Goal: Check status: Check status

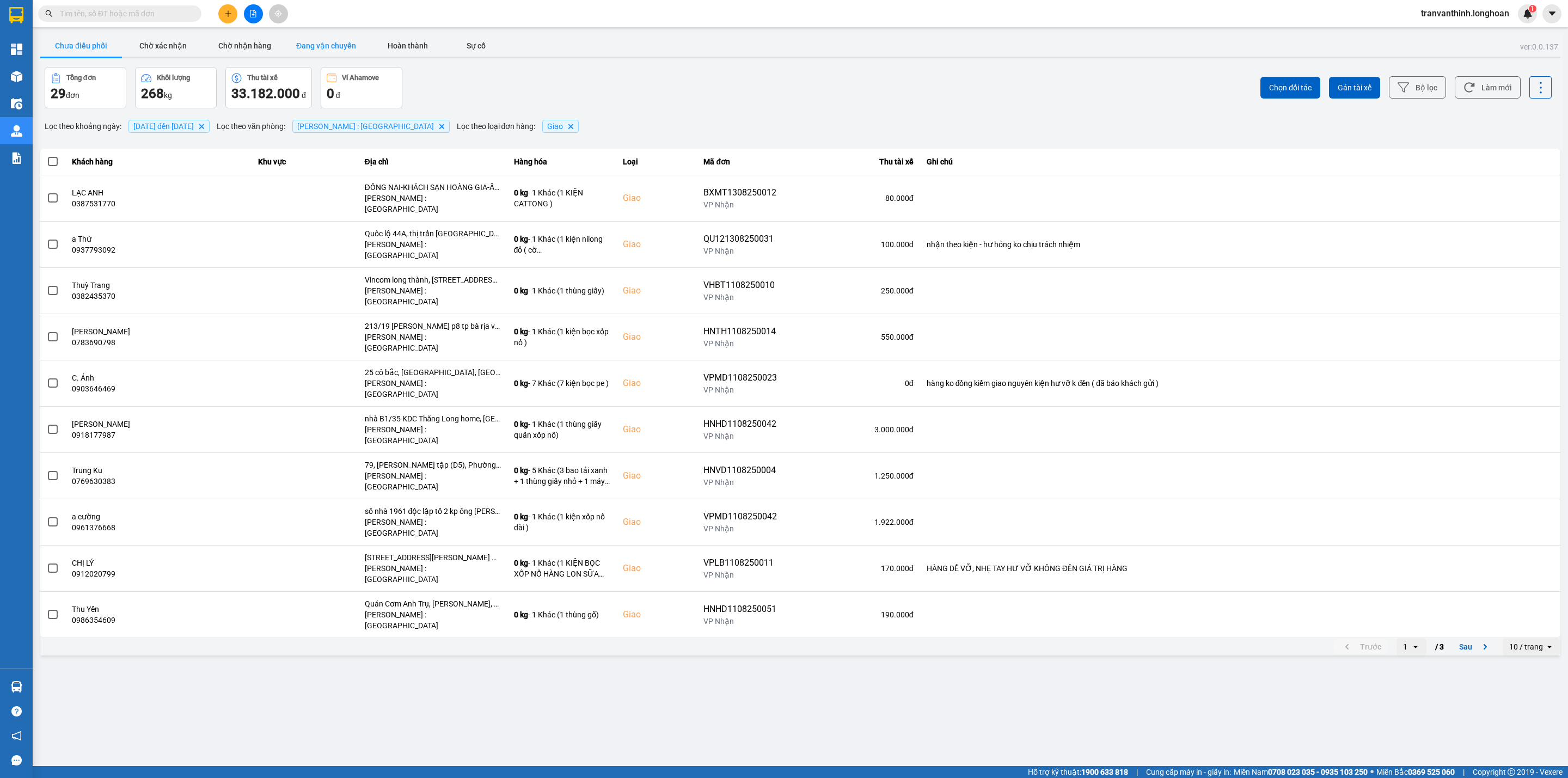
click at [313, 47] on button "Đang vận chuyển" at bounding box center [326, 46] width 82 height 22
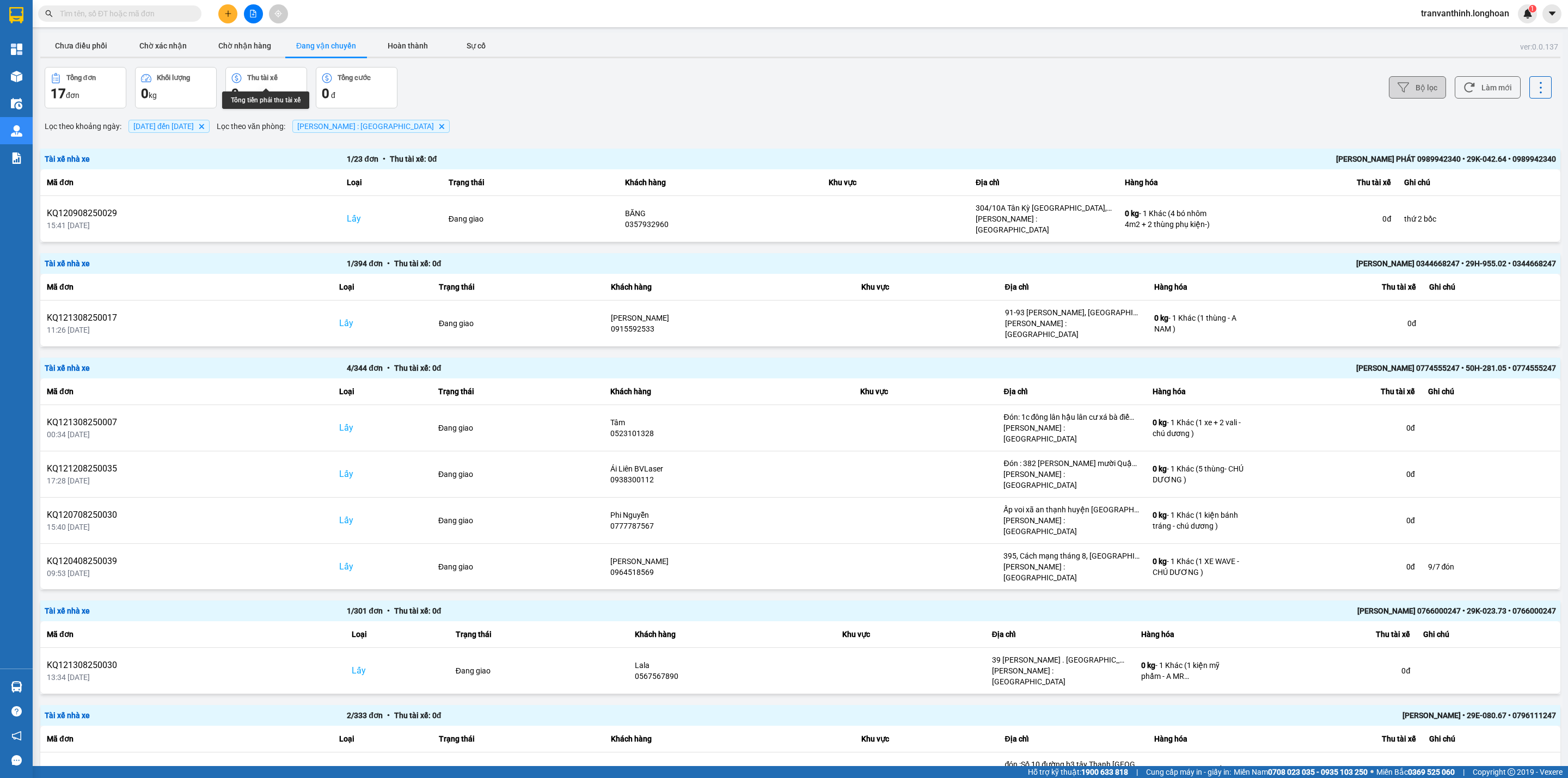
click at [1402, 92] on button "Bộ lọc" at bounding box center [1417, 87] width 57 height 23
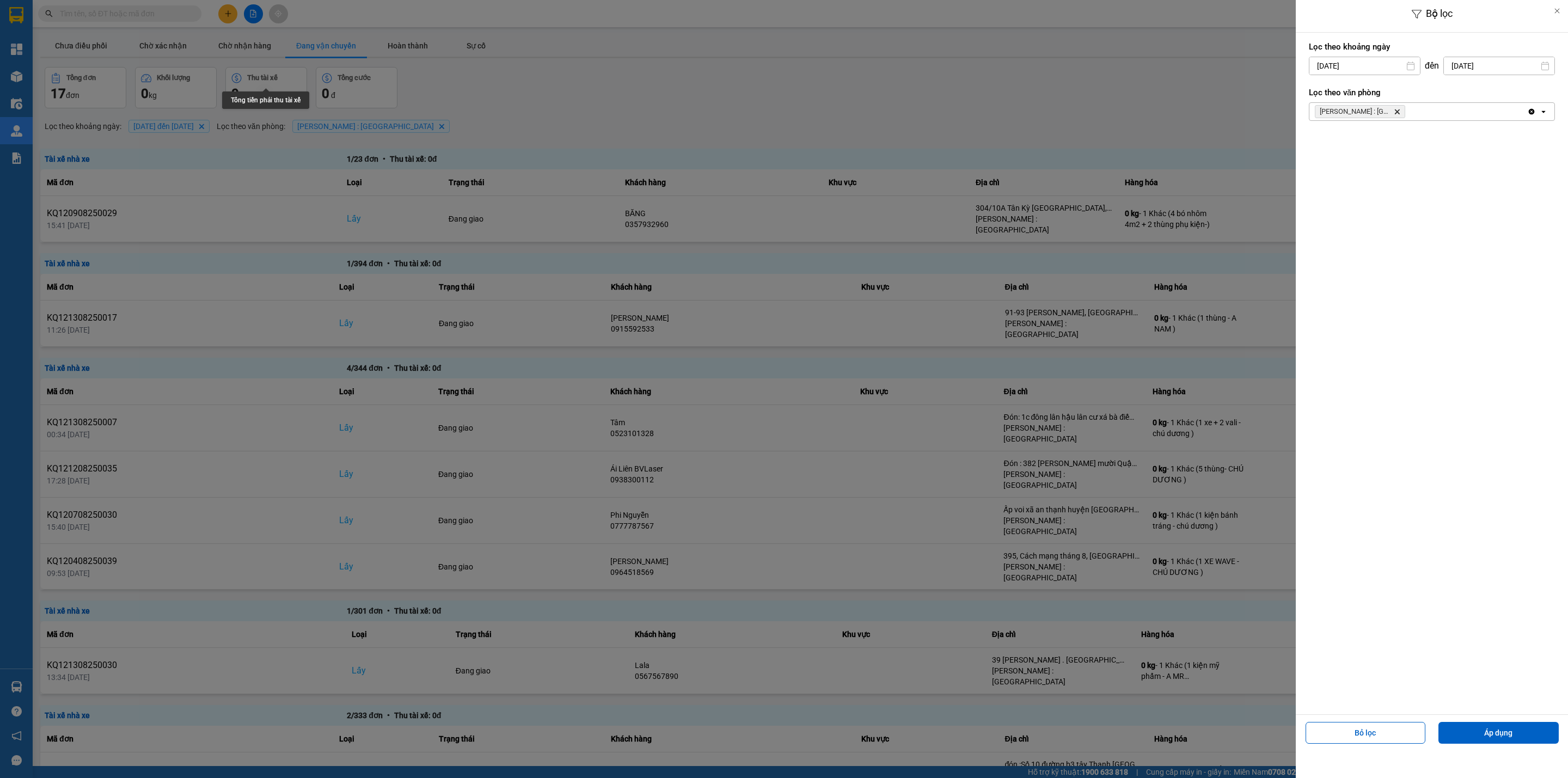
click at [1399, 67] on input "01/08/2025" at bounding box center [1365, 66] width 111 height 18
click at [1310, 88] on icon "Arrow Left" at bounding box center [1313, 92] width 13 height 13
click at [1336, 138] on div "1" at bounding box center [1337, 145] width 22 height 22
type input "01/07/2025"
click at [1487, 719] on div "Bỏ lọc Áp dụng" at bounding box center [1432, 736] width 267 height 39
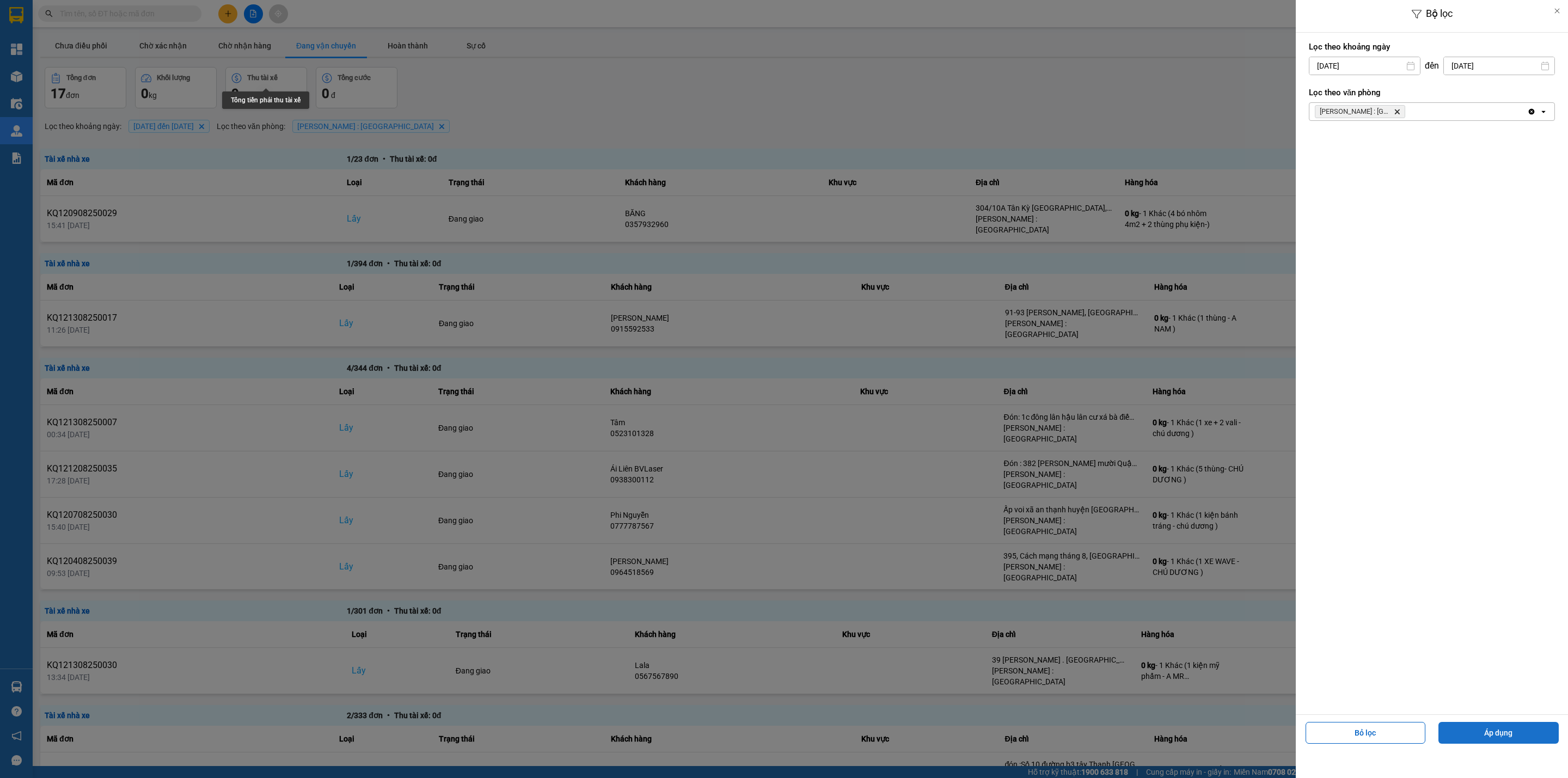
click at [1483, 727] on button "Áp dụng" at bounding box center [1498, 733] width 120 height 22
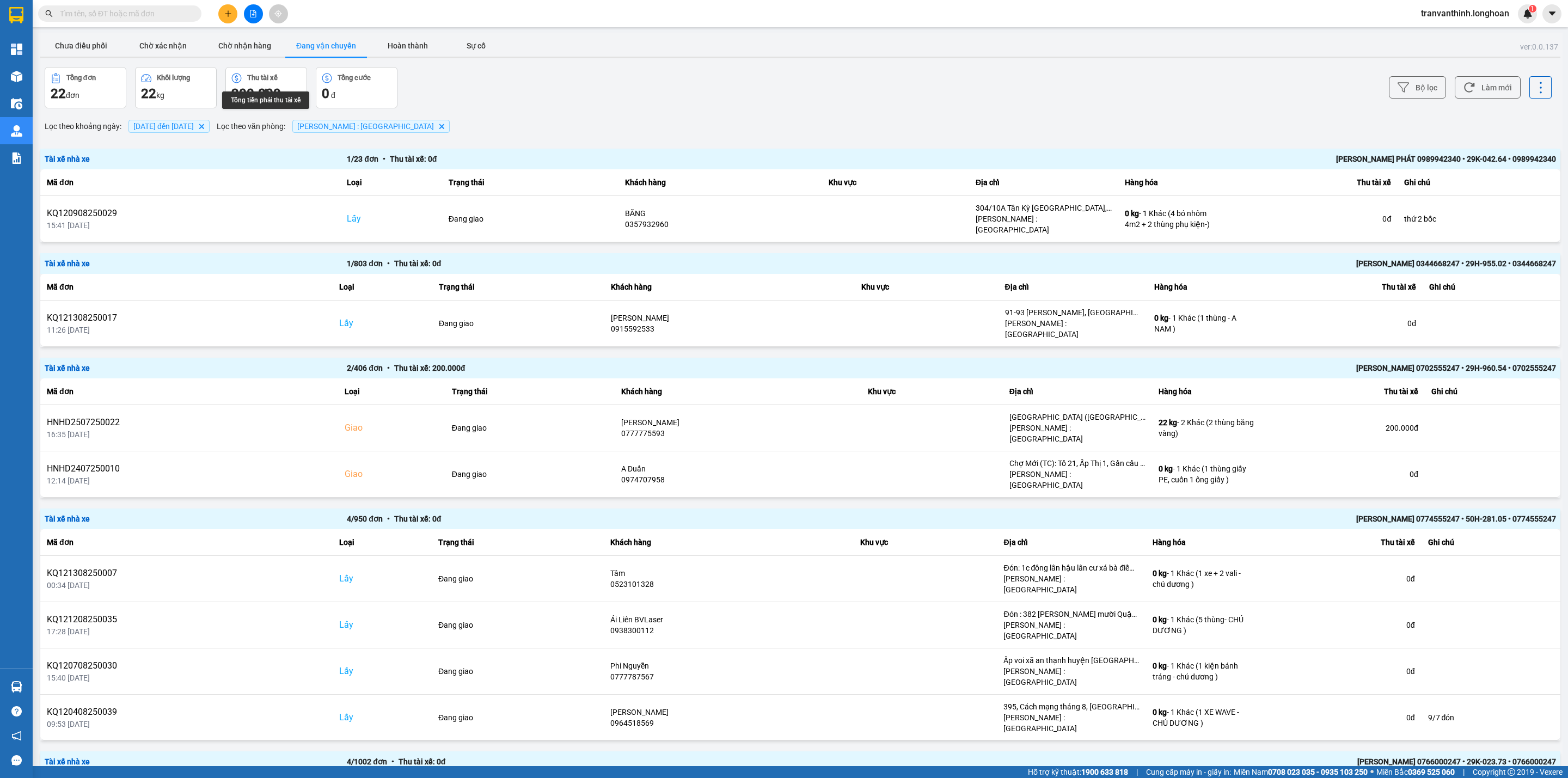
click at [157, 123] on span "[DATE] đến [DATE]" at bounding box center [163, 126] width 61 height 9
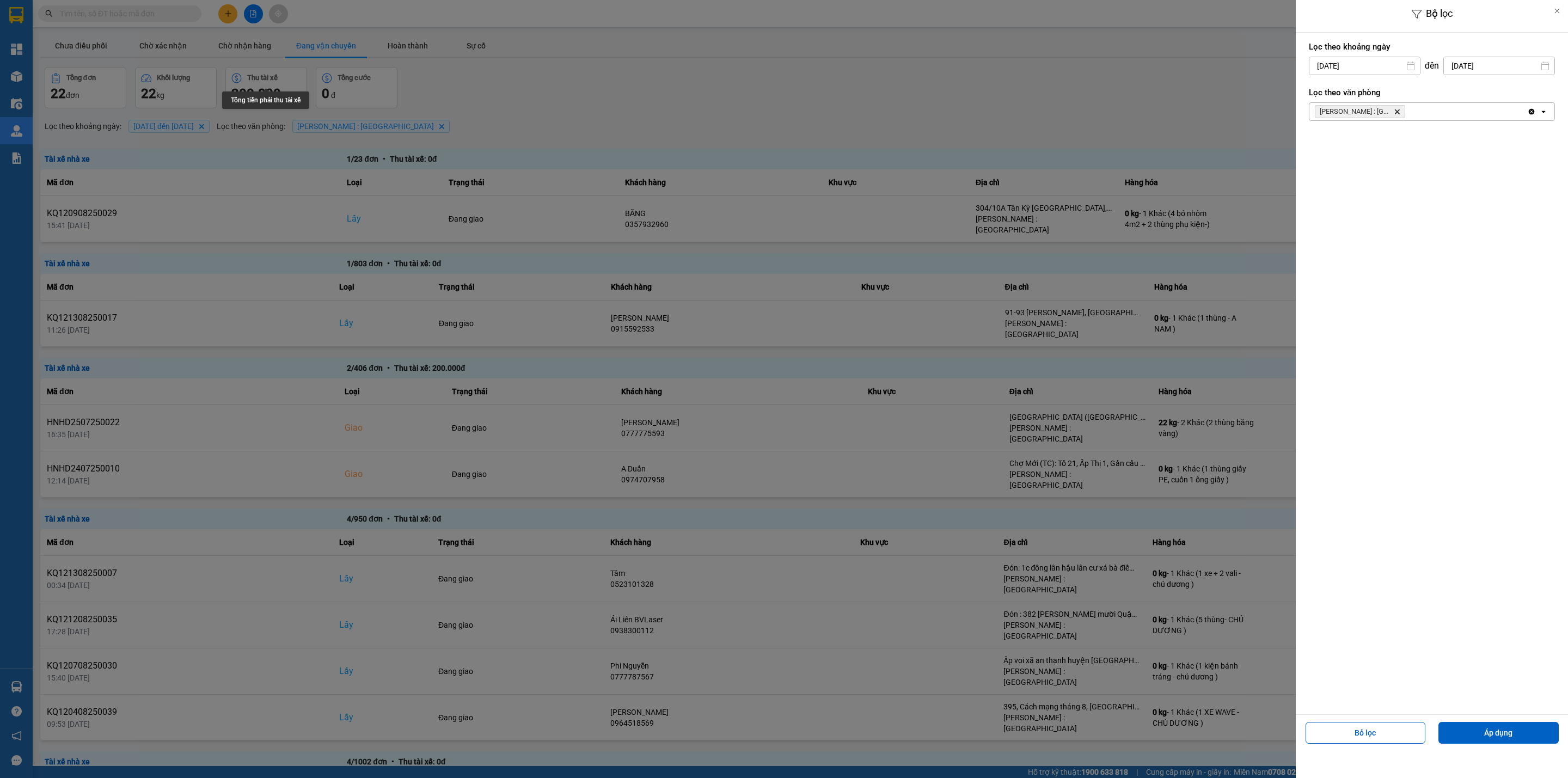
click at [1092, 87] on div at bounding box center [784, 389] width 1568 height 778
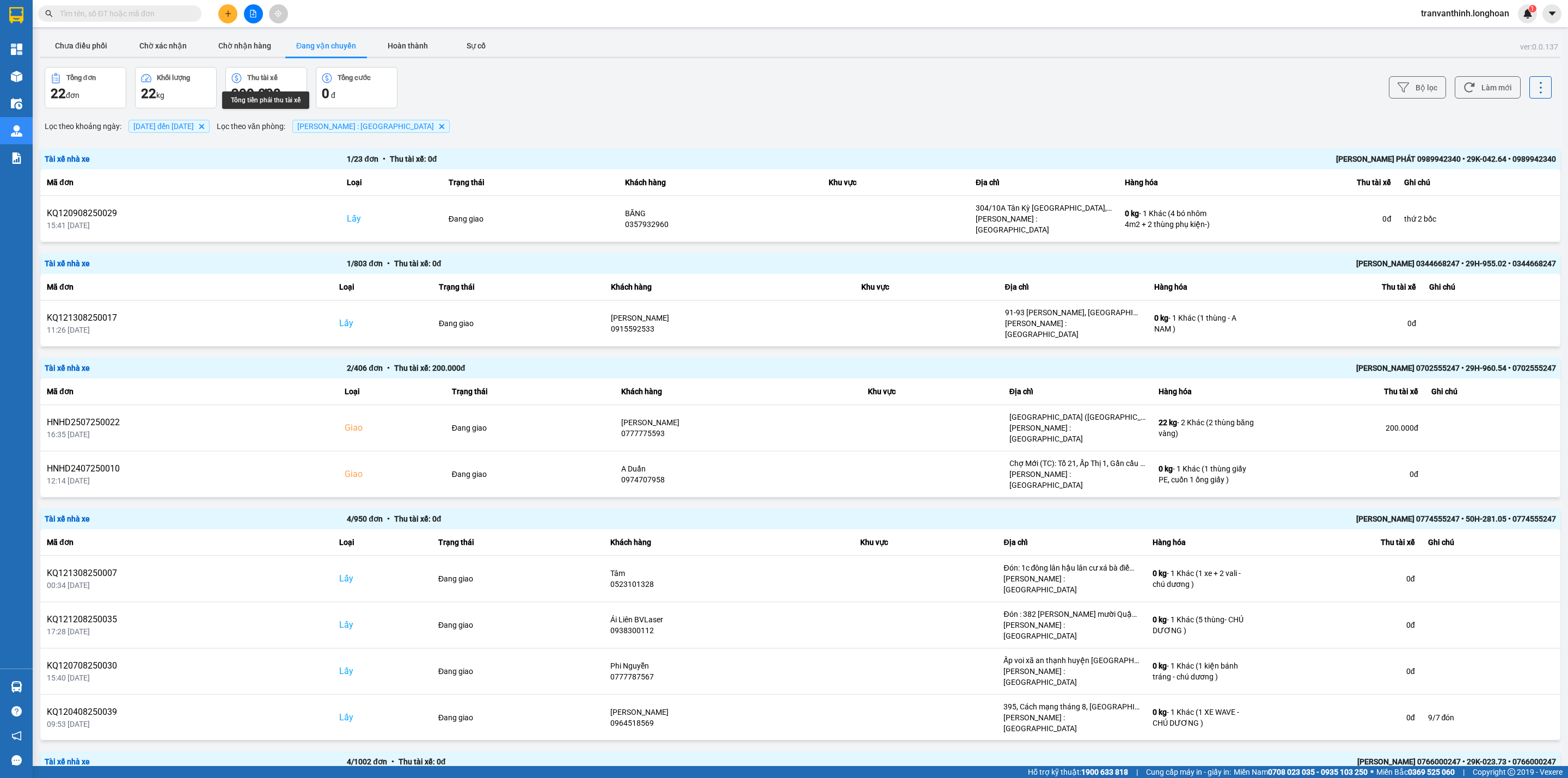
click at [1419, 158] on div "[PERSON_NAME] PHÁT 0989942340 • 29K-042.64 • 0989942340" at bounding box center [1254, 159] width 605 height 12
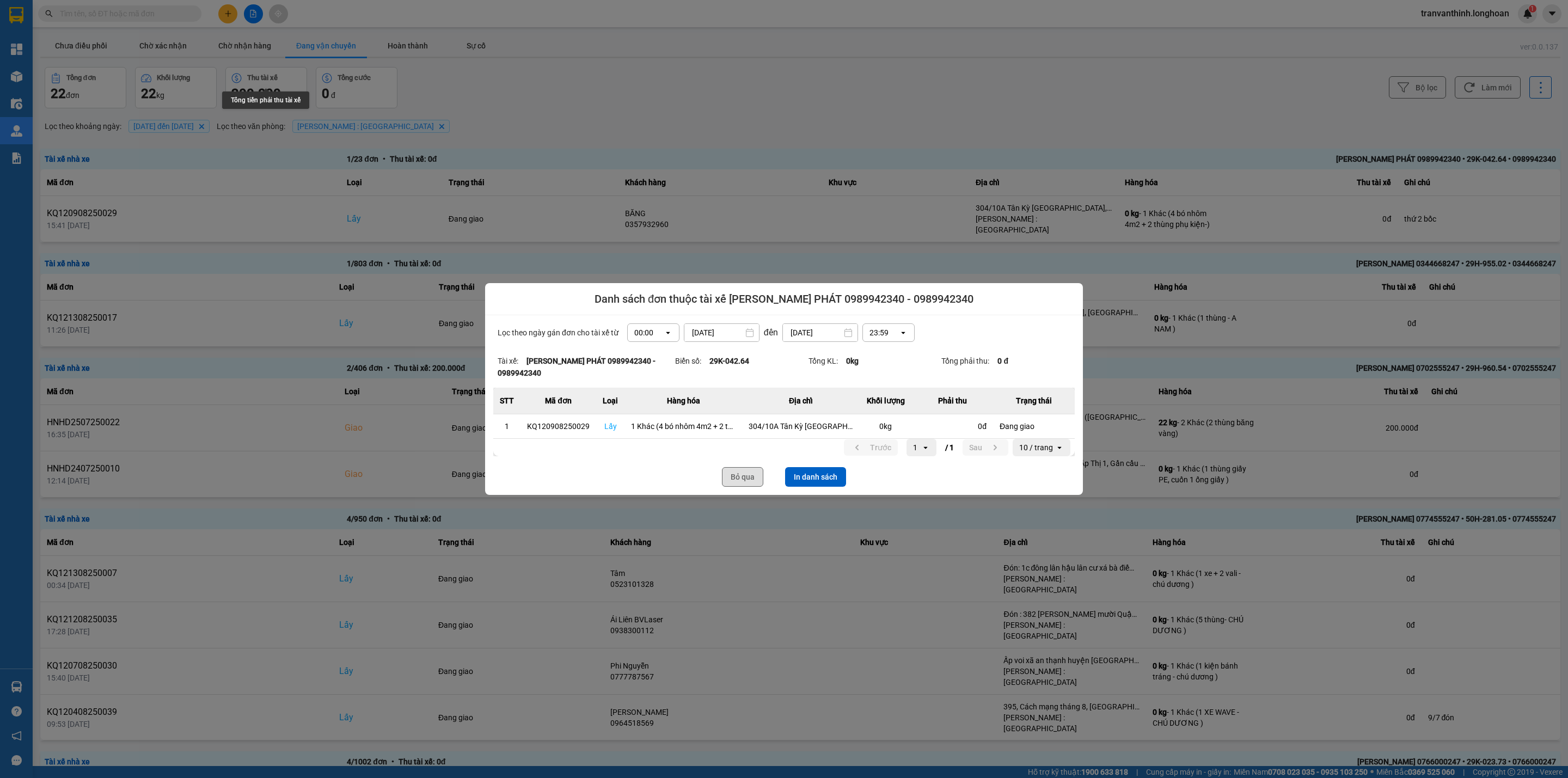
click at [744, 467] on button "Bỏ qua" at bounding box center [742, 476] width 42 height 20
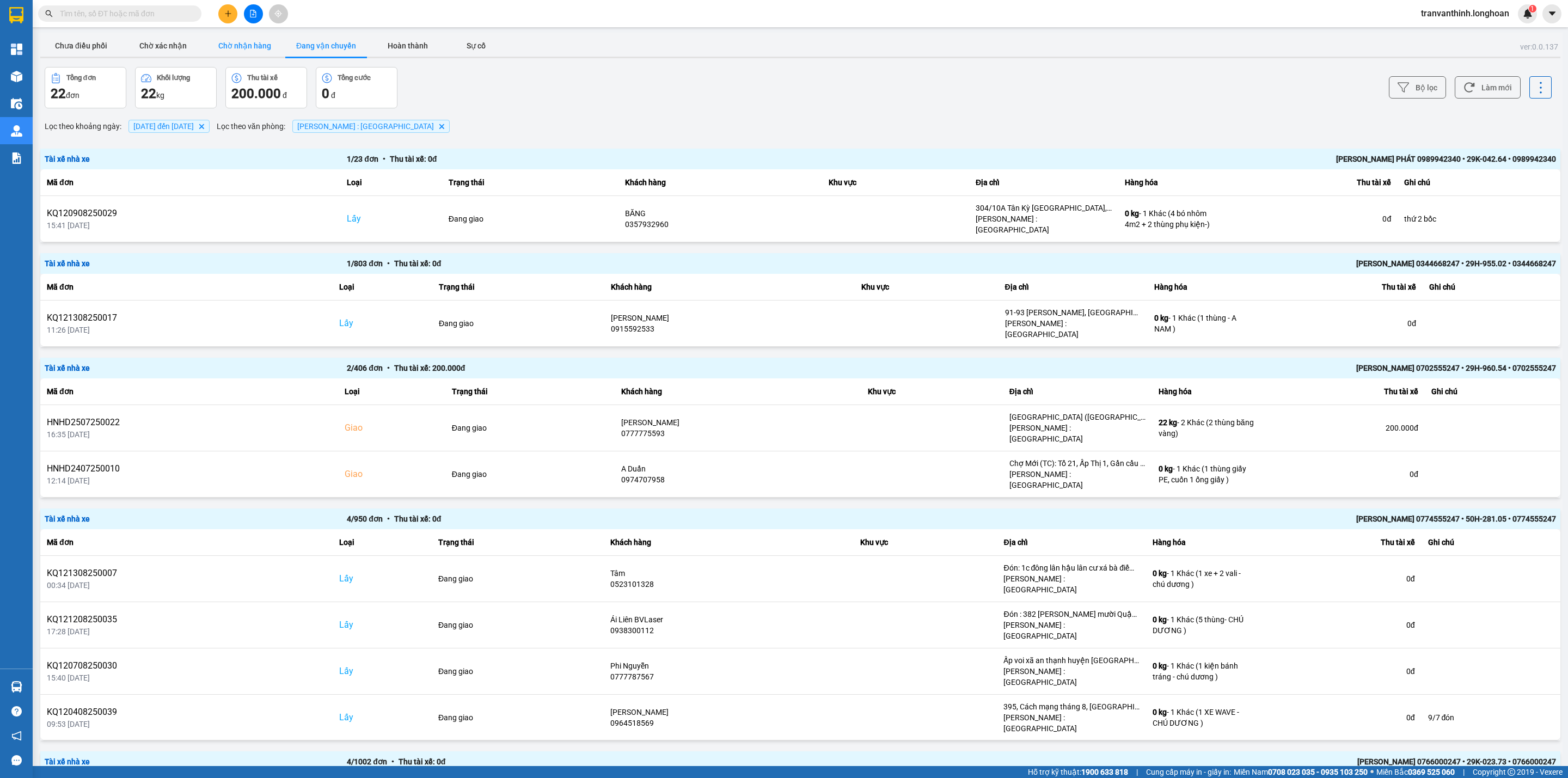
click at [213, 44] on button "Chờ nhận hàng" at bounding box center [244, 46] width 82 height 22
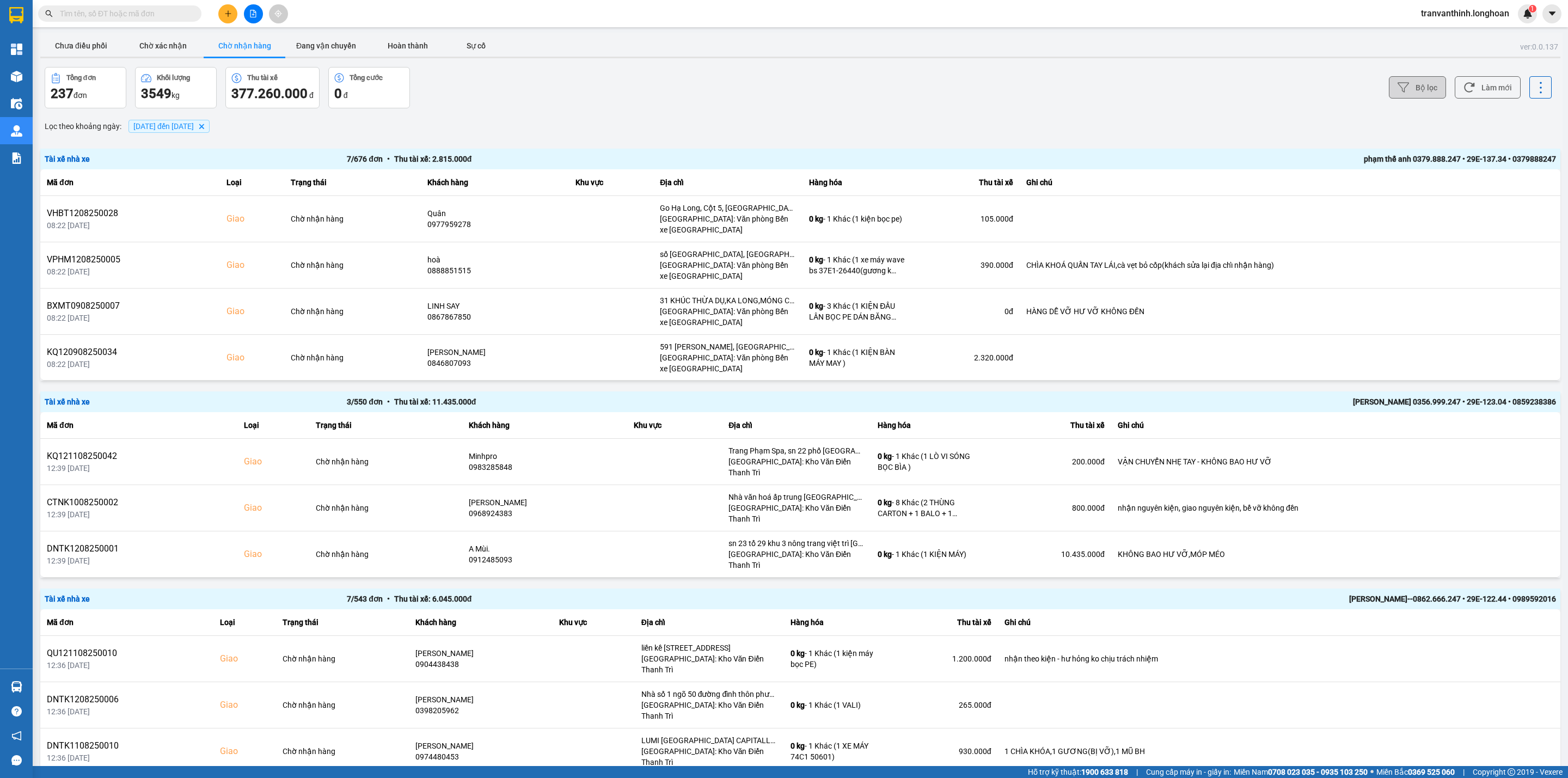
click at [1421, 80] on button "Bộ lọc" at bounding box center [1417, 87] width 57 height 23
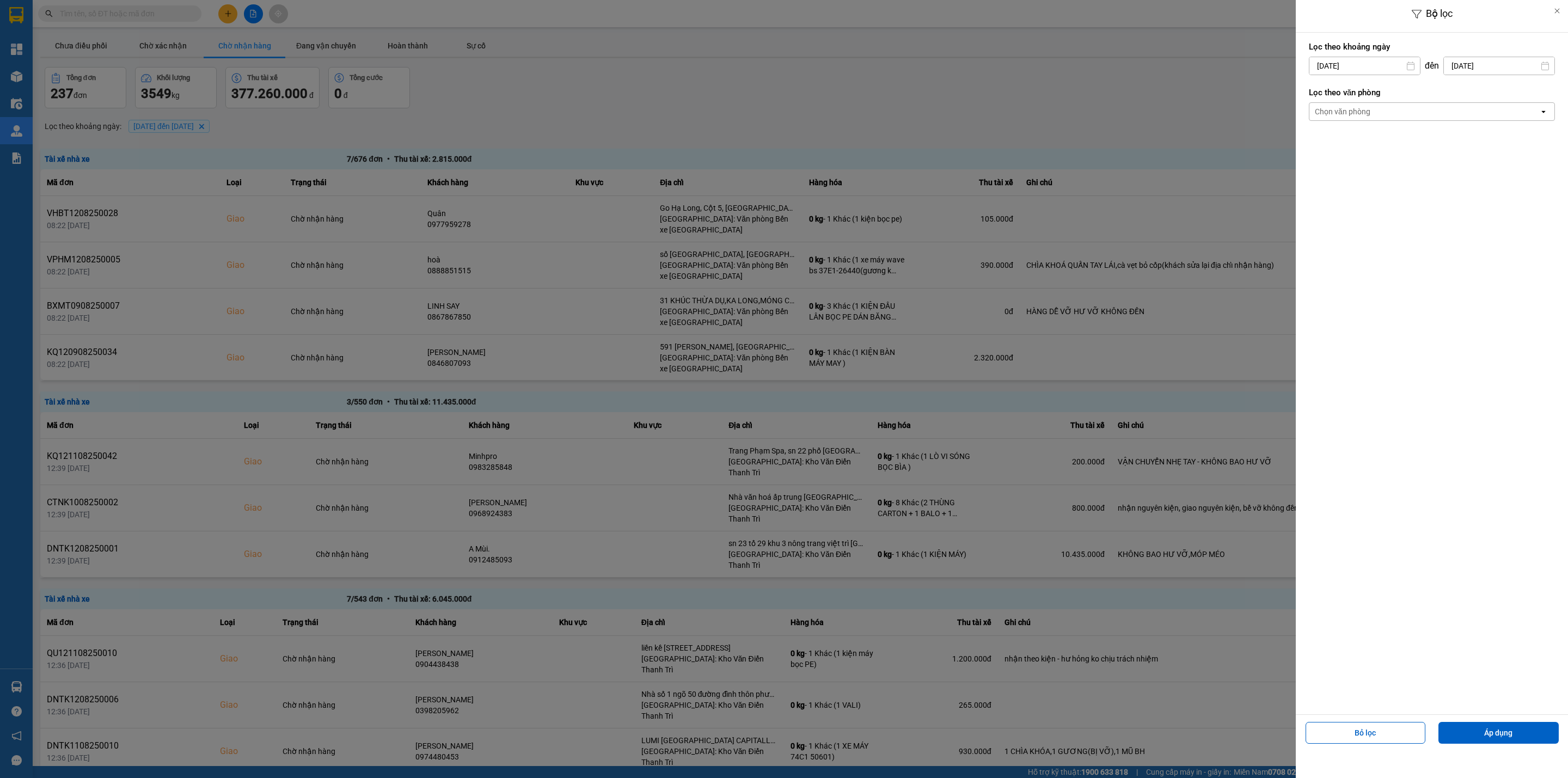
click at [1390, 117] on div "Chọn văn phòng" at bounding box center [1424, 112] width 230 height 18
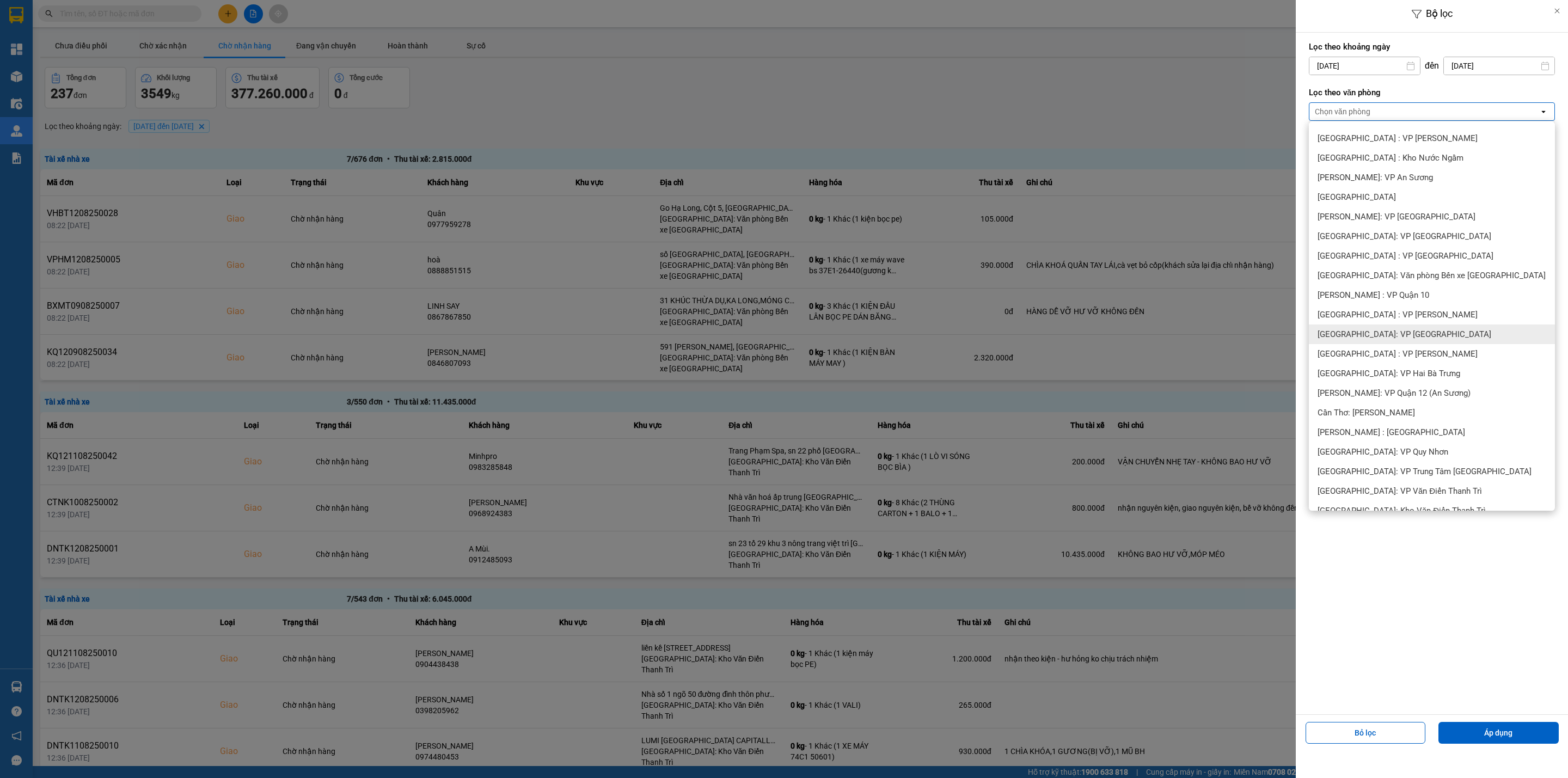
scroll to position [163, 0]
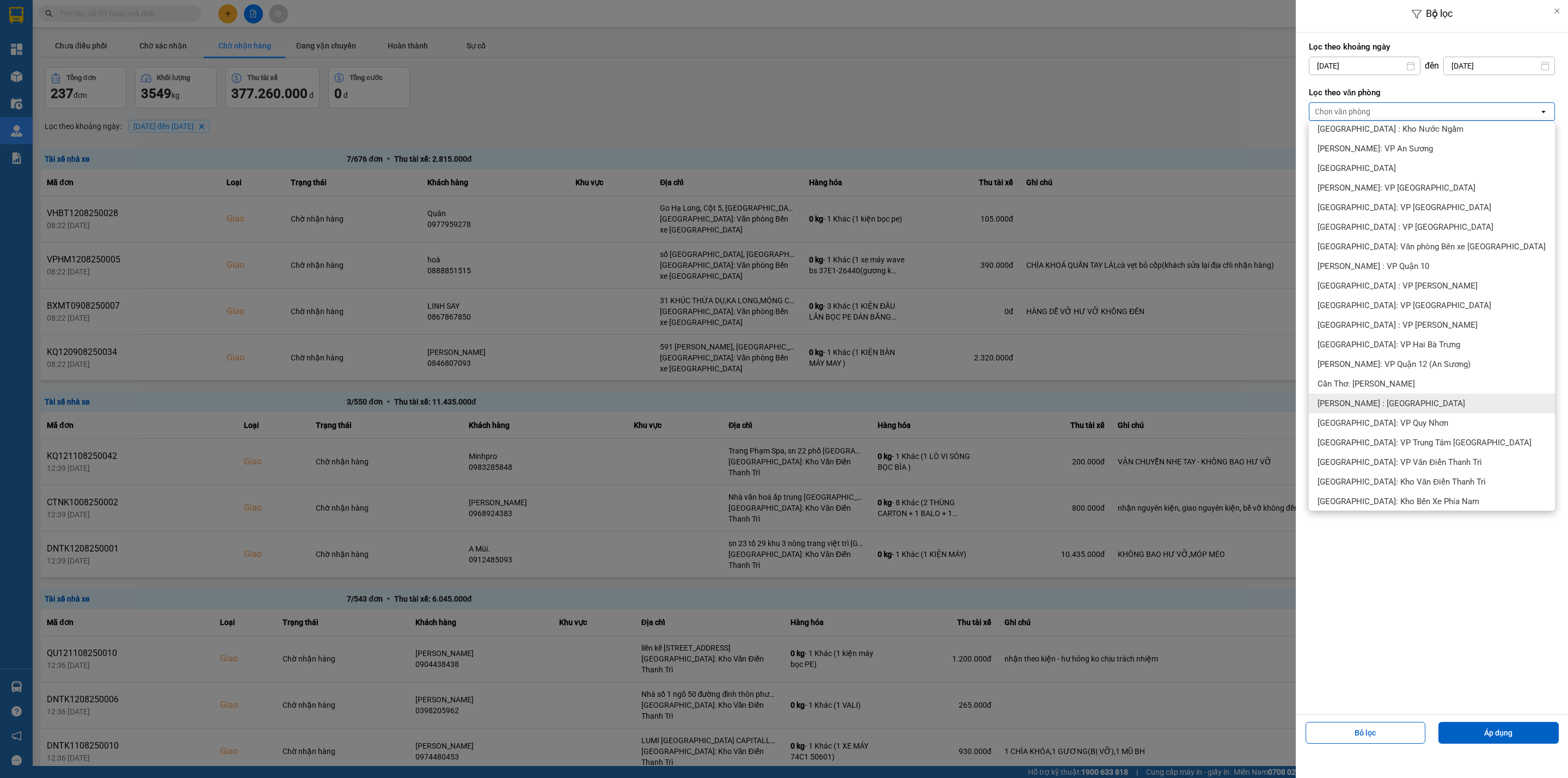
click at [1425, 402] on div "[PERSON_NAME] : [GEOGRAPHIC_DATA]" at bounding box center [1432, 403] width 246 height 20
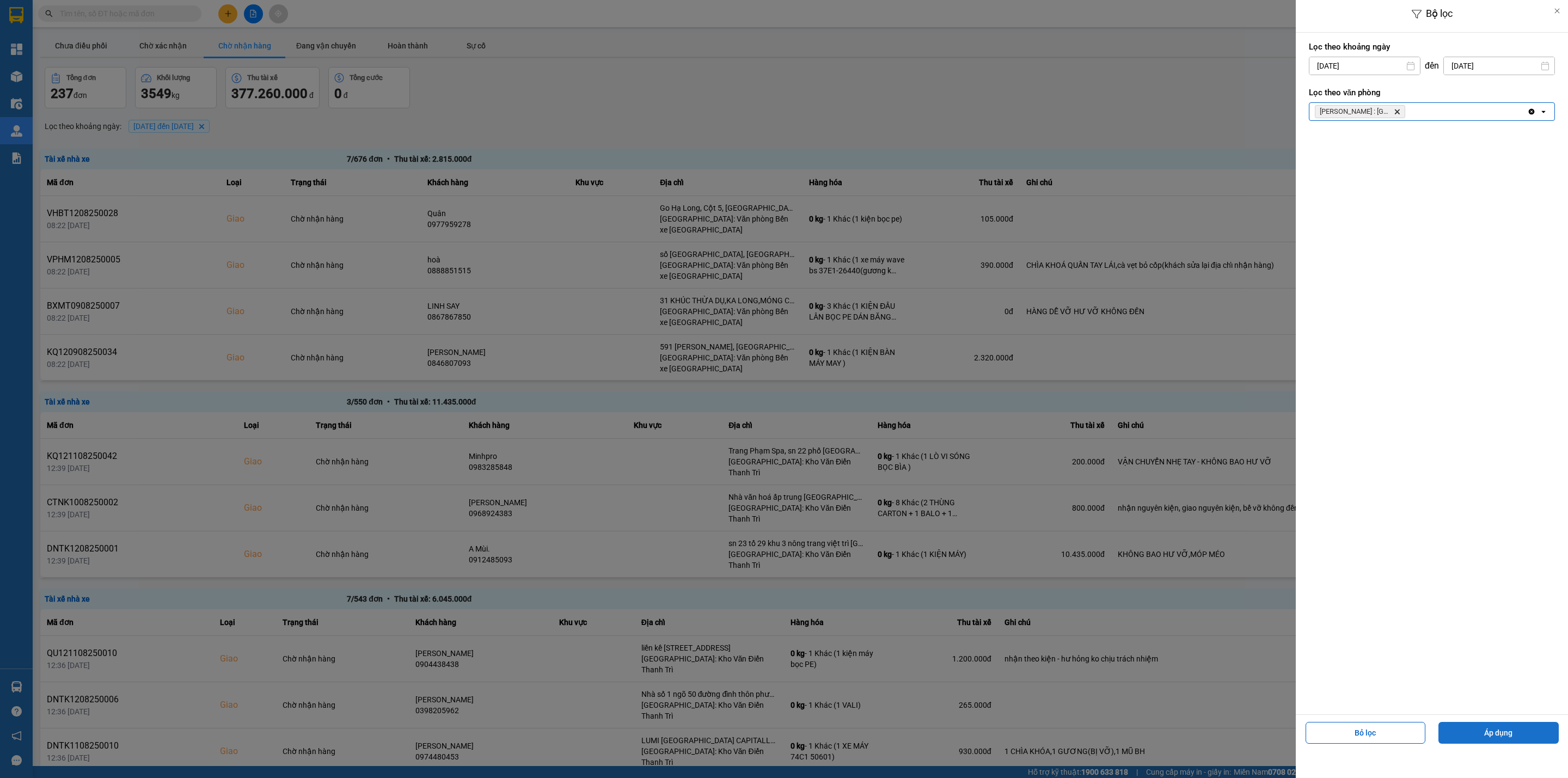
click at [1490, 736] on button "Áp dụng" at bounding box center [1498, 733] width 120 height 22
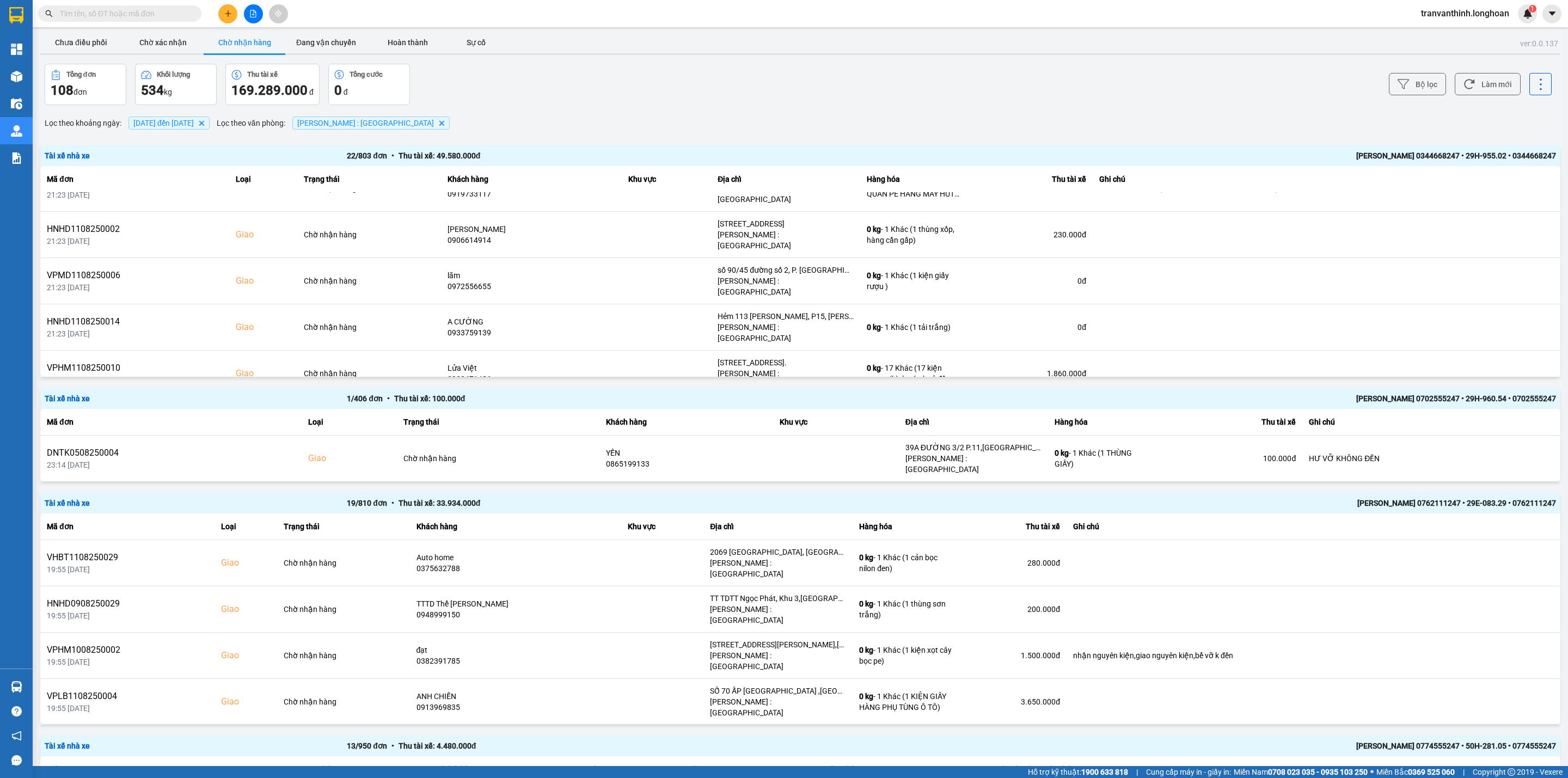
scroll to position [0, 0]
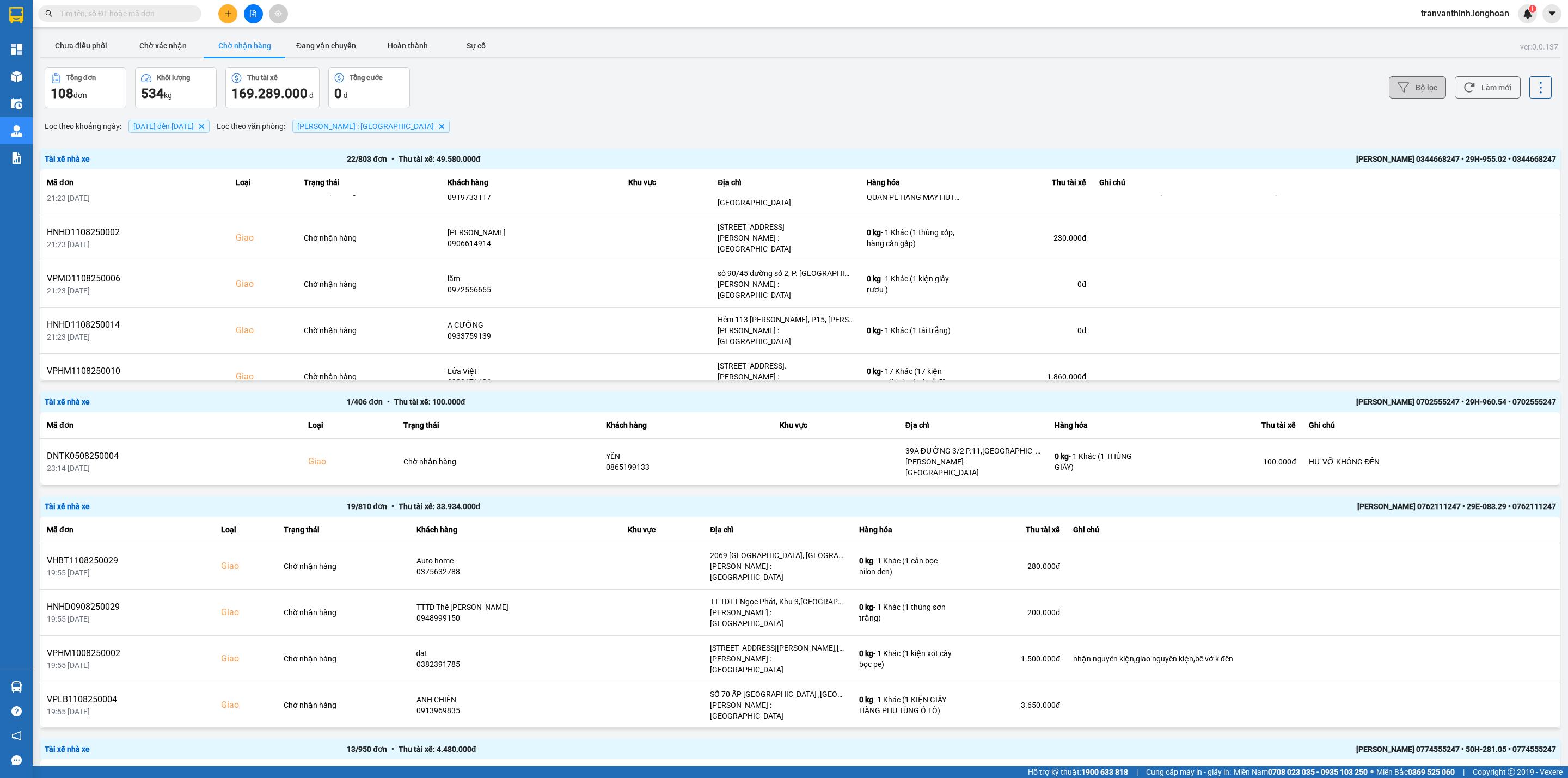
click at [1397, 87] on icon at bounding box center [1403, 87] width 12 height 12
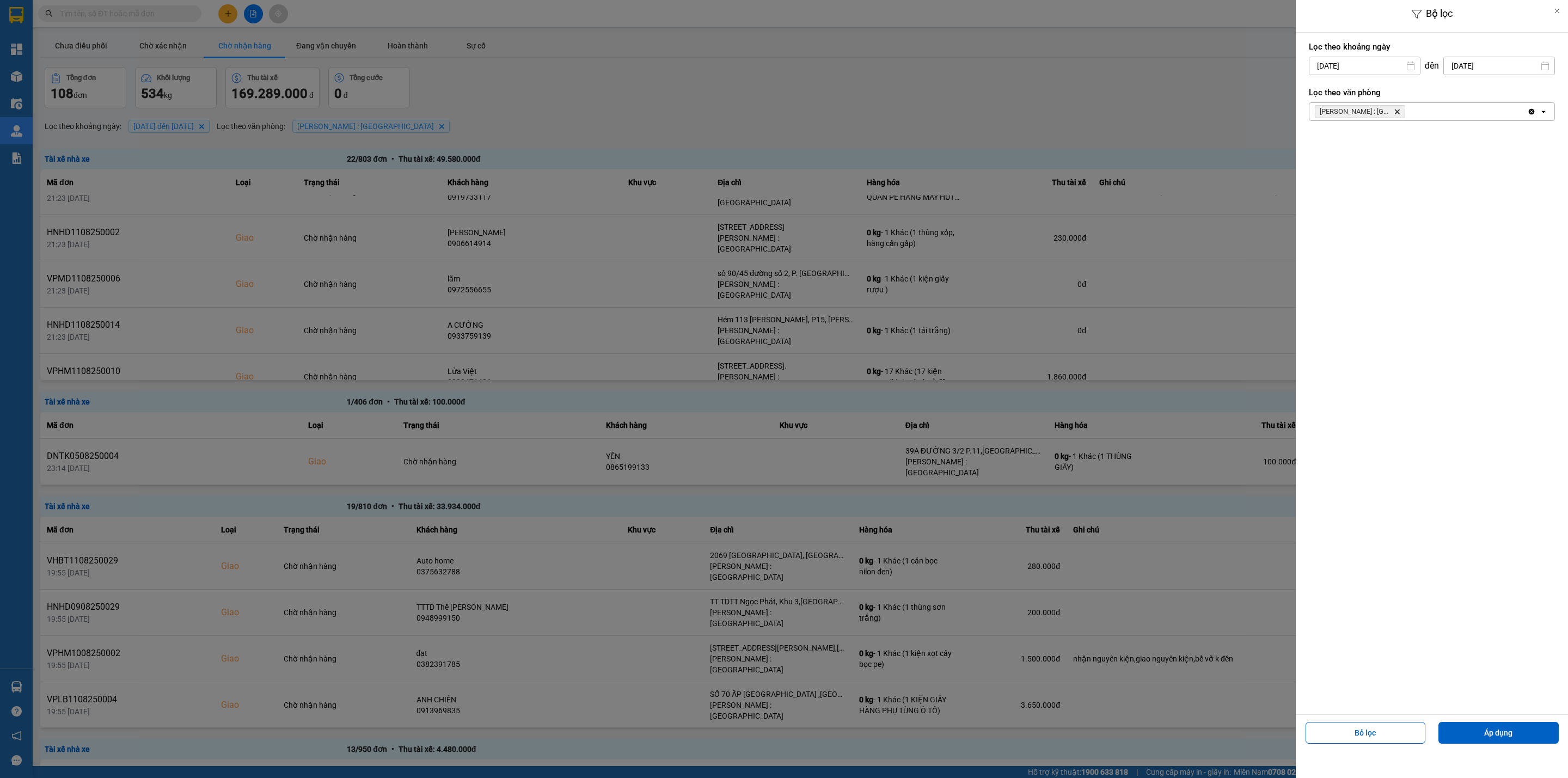
click at [1122, 104] on div at bounding box center [784, 389] width 1568 height 778
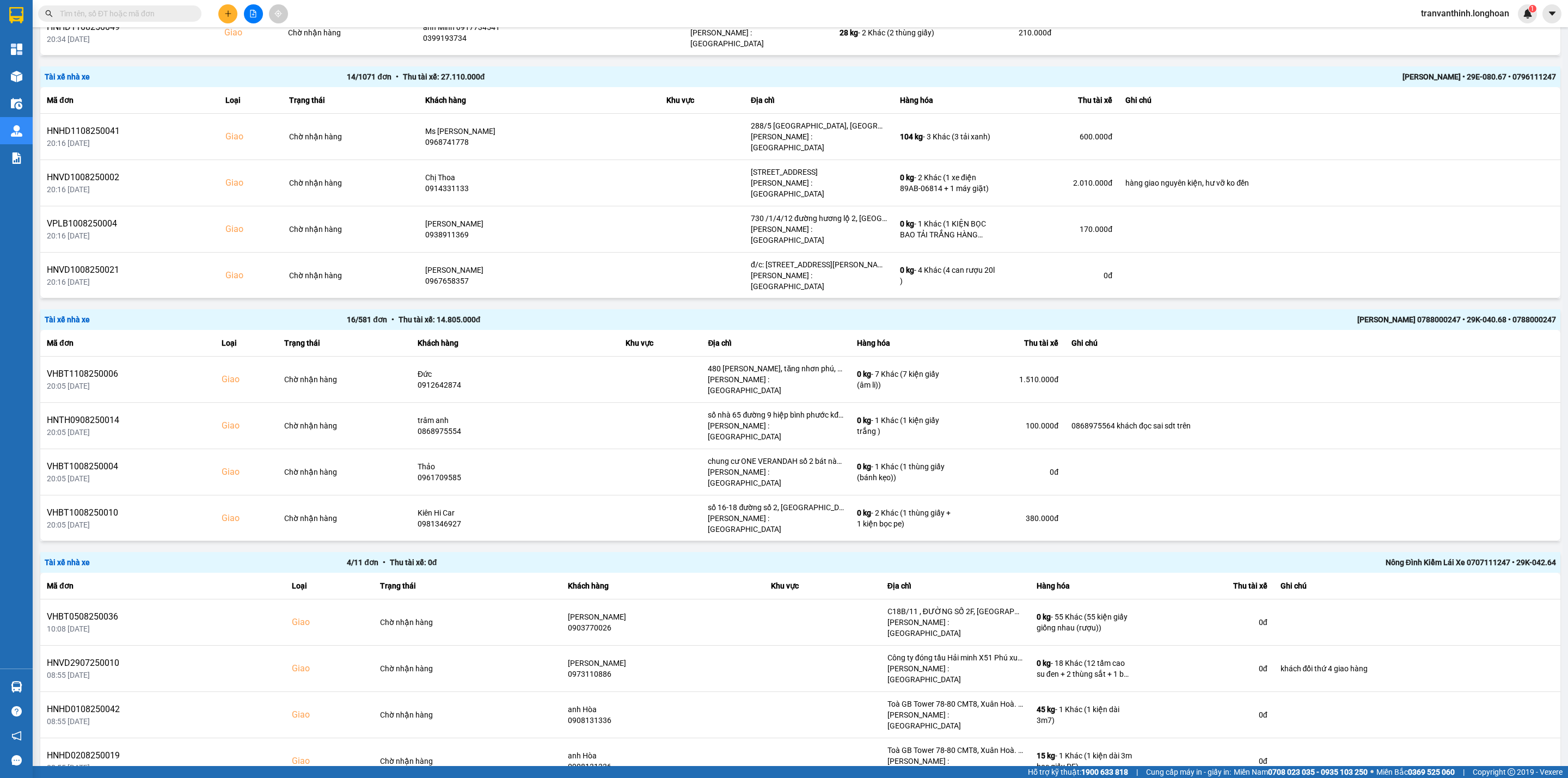
scroll to position [1310, 0]
click at [1532, 724] on div "100 / trang" at bounding box center [1519, 722] width 40 height 11
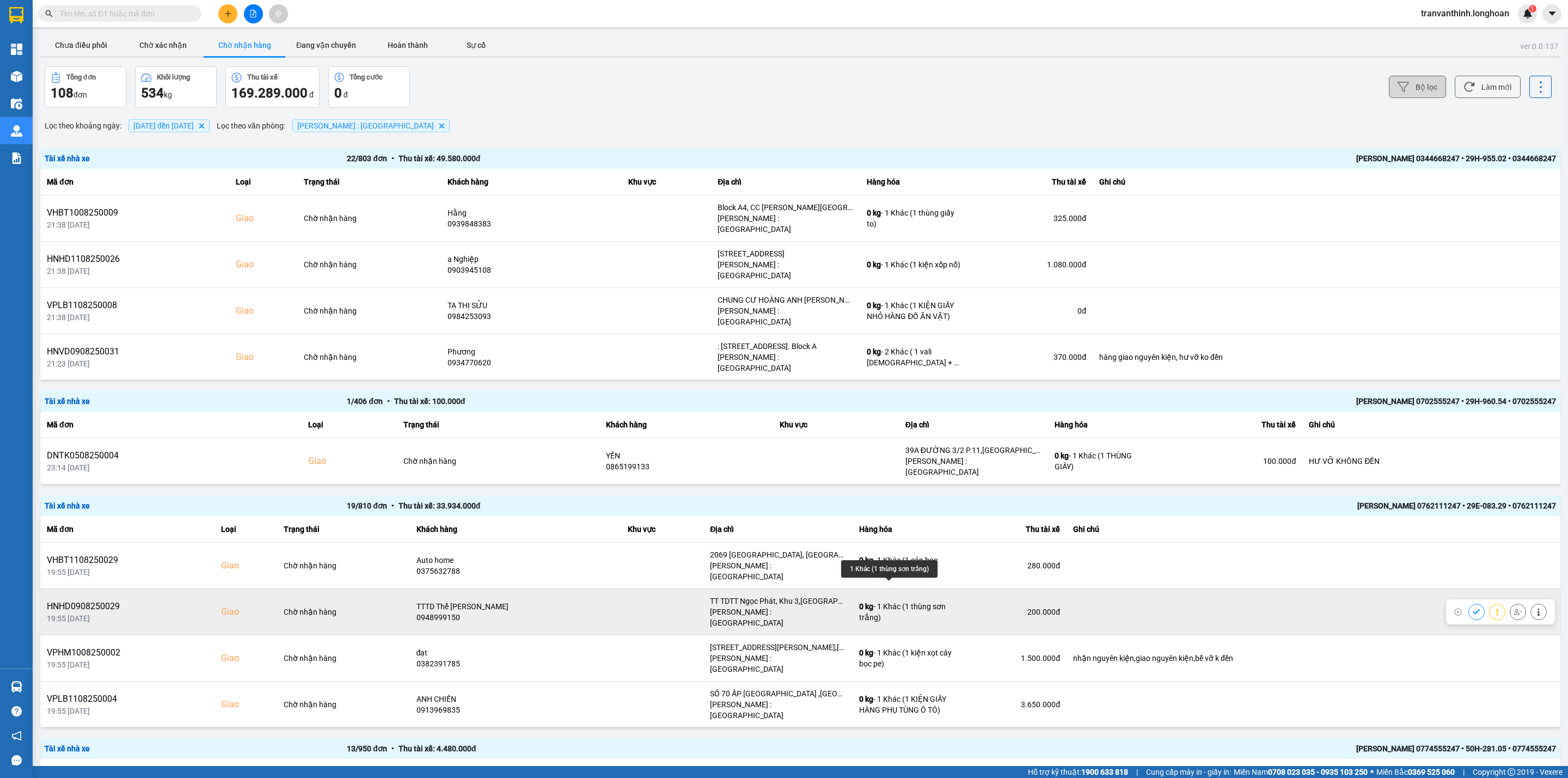
scroll to position [0, 0]
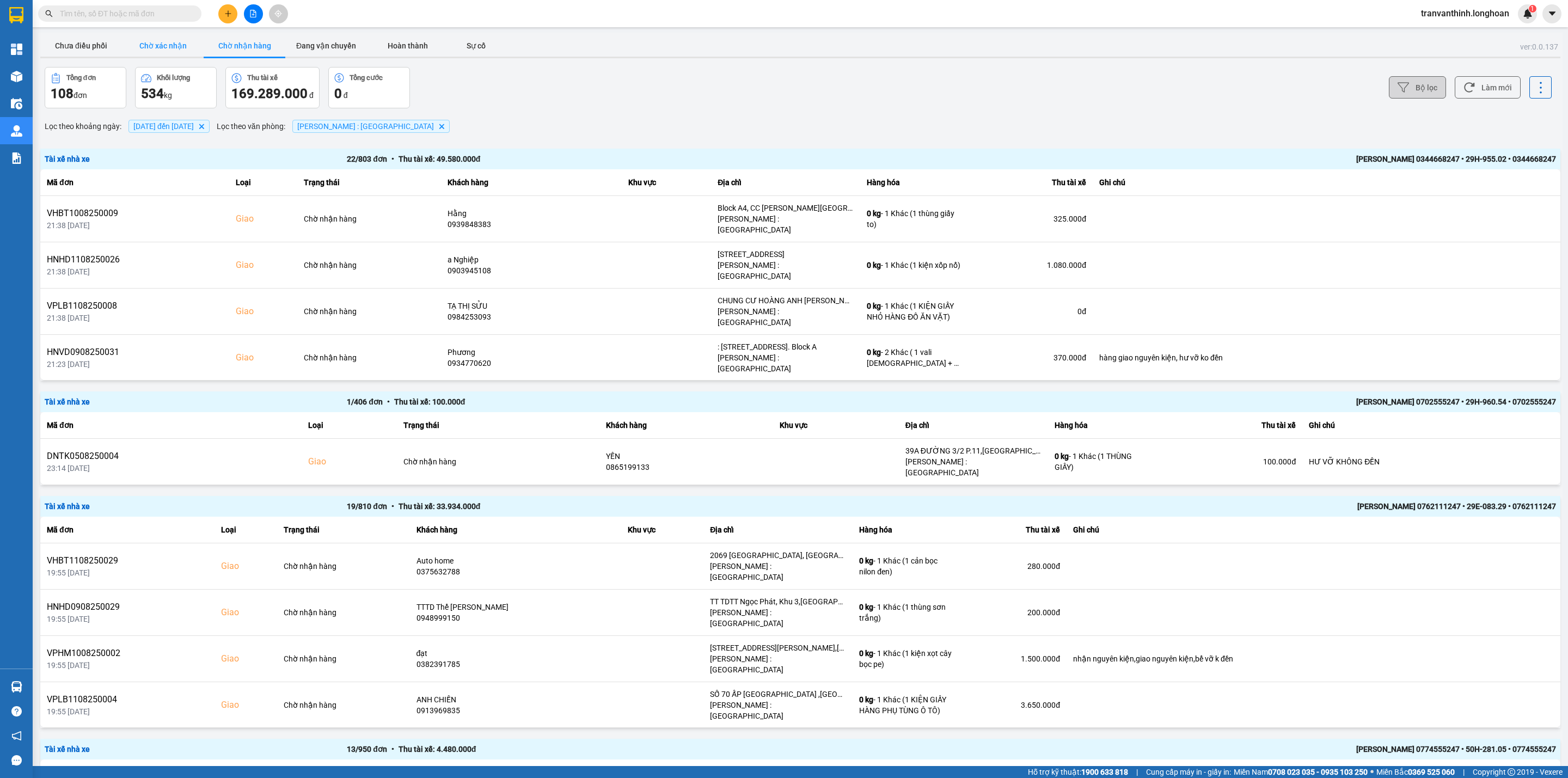
click at [142, 44] on button "Chờ xác nhận" at bounding box center [163, 46] width 82 height 22
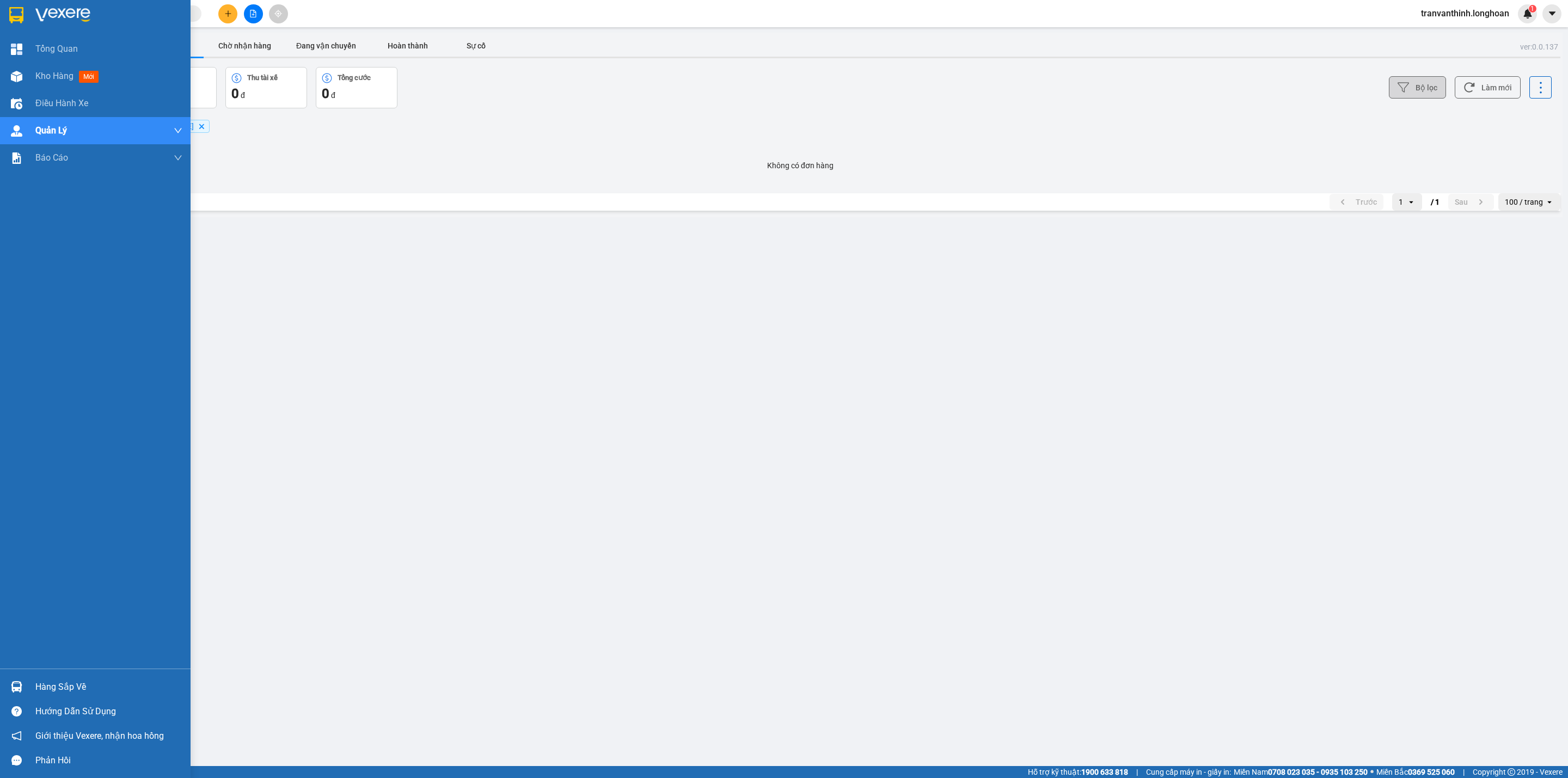
click at [10, 20] on img at bounding box center [16, 15] width 14 height 16
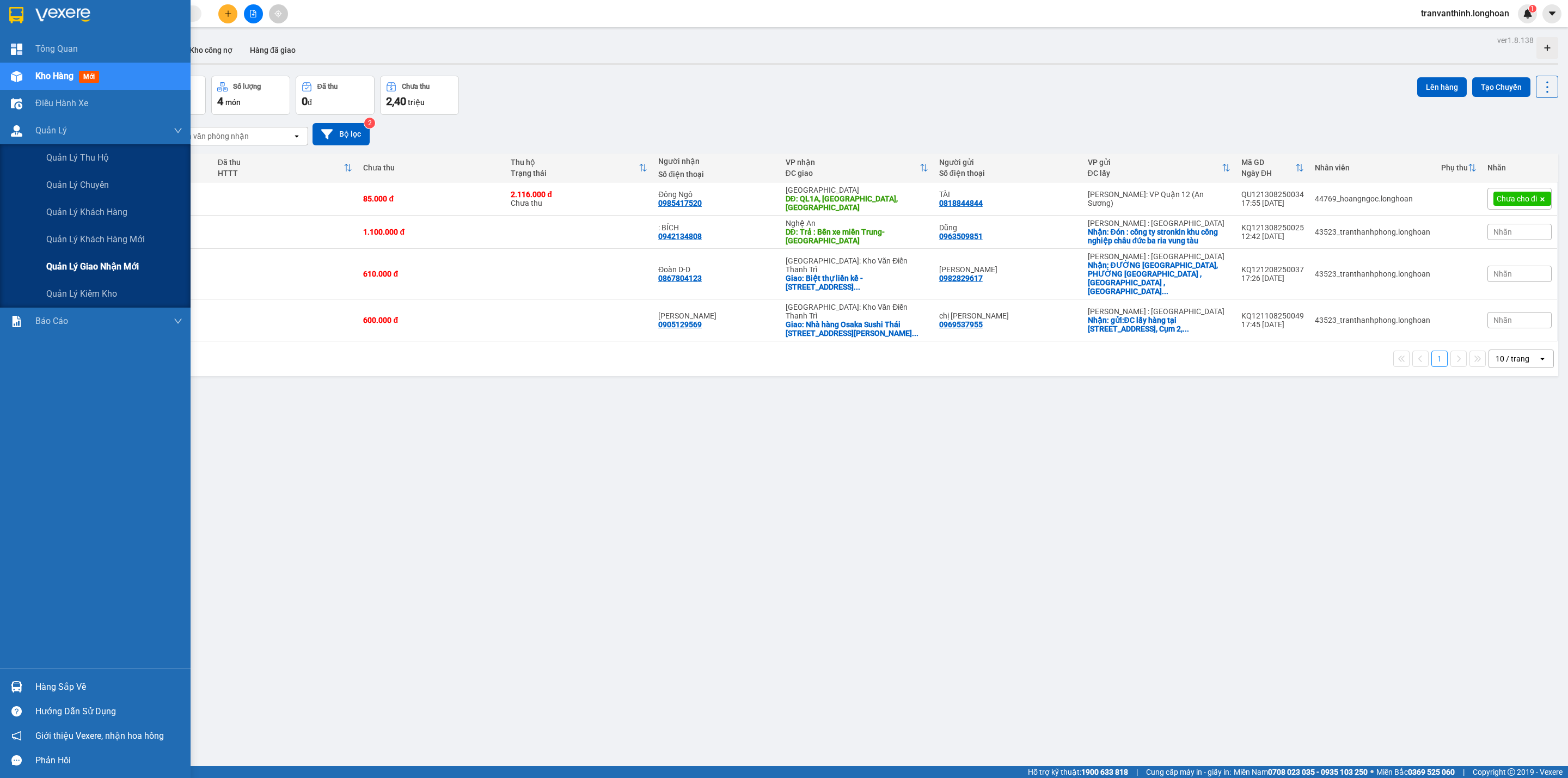
click at [141, 258] on div "Quản lý giao nhận mới" at bounding box center [114, 267] width 136 height 27
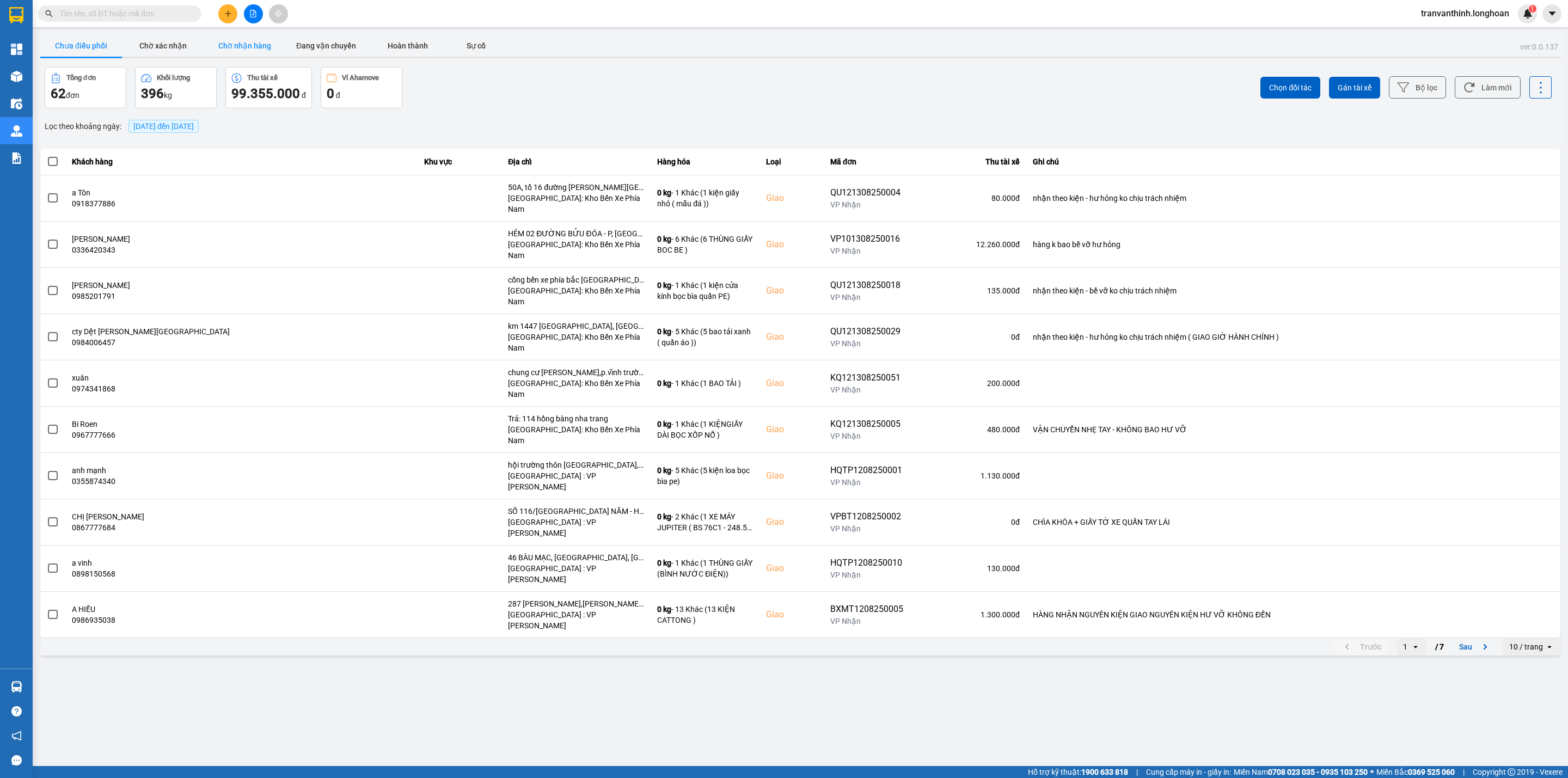
click at [238, 39] on button "Chờ nhận hàng" at bounding box center [244, 46] width 82 height 22
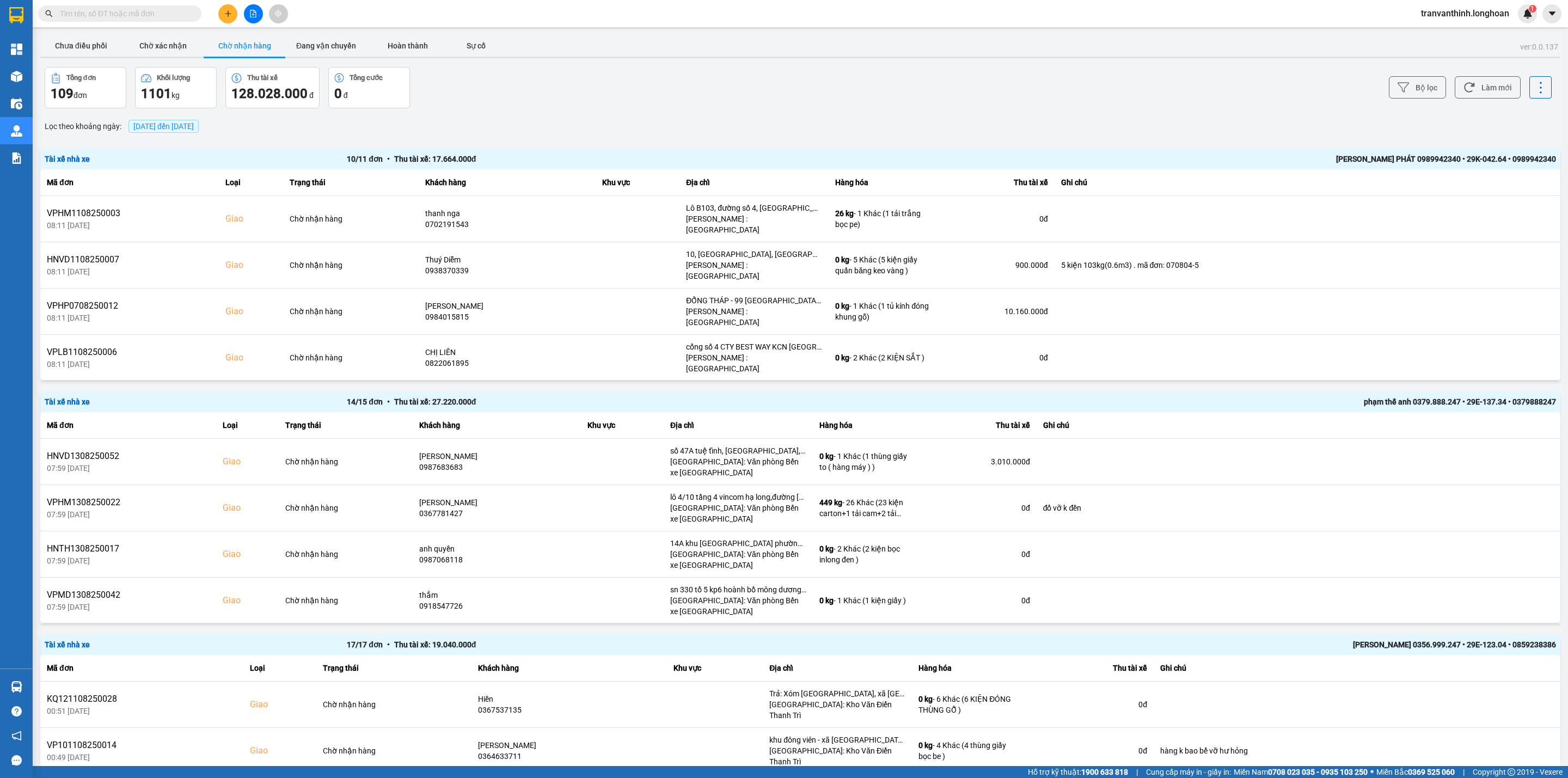
click at [1412, 160] on div "[PERSON_NAME] PHÁT 0989942340 • 29K-042.64 • 0989942340" at bounding box center [1254, 159] width 605 height 12
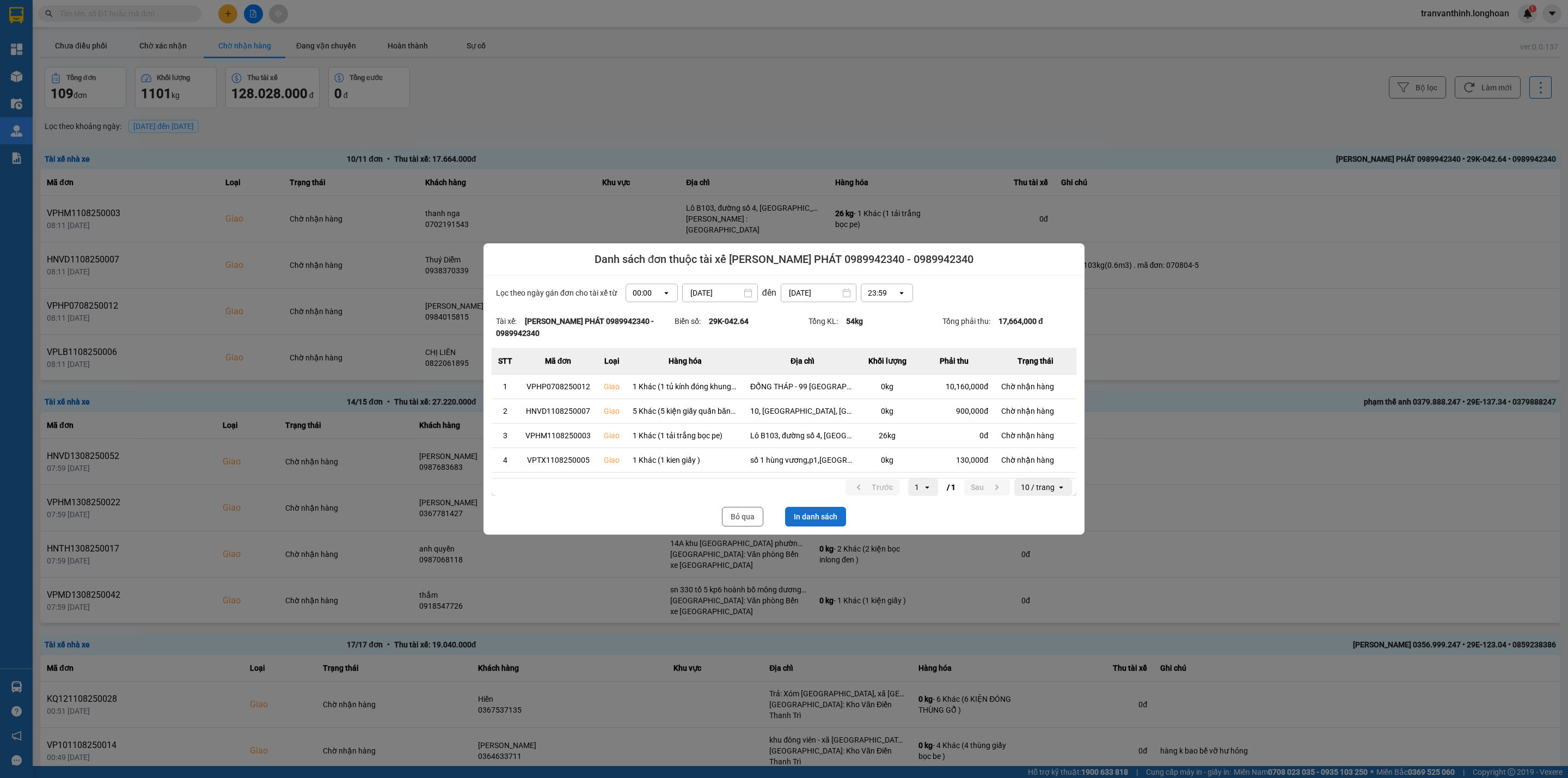
click at [830, 511] on button "In danh sách" at bounding box center [815, 517] width 61 height 20
click at [723, 513] on button "Bỏ qua" at bounding box center [742, 517] width 42 height 20
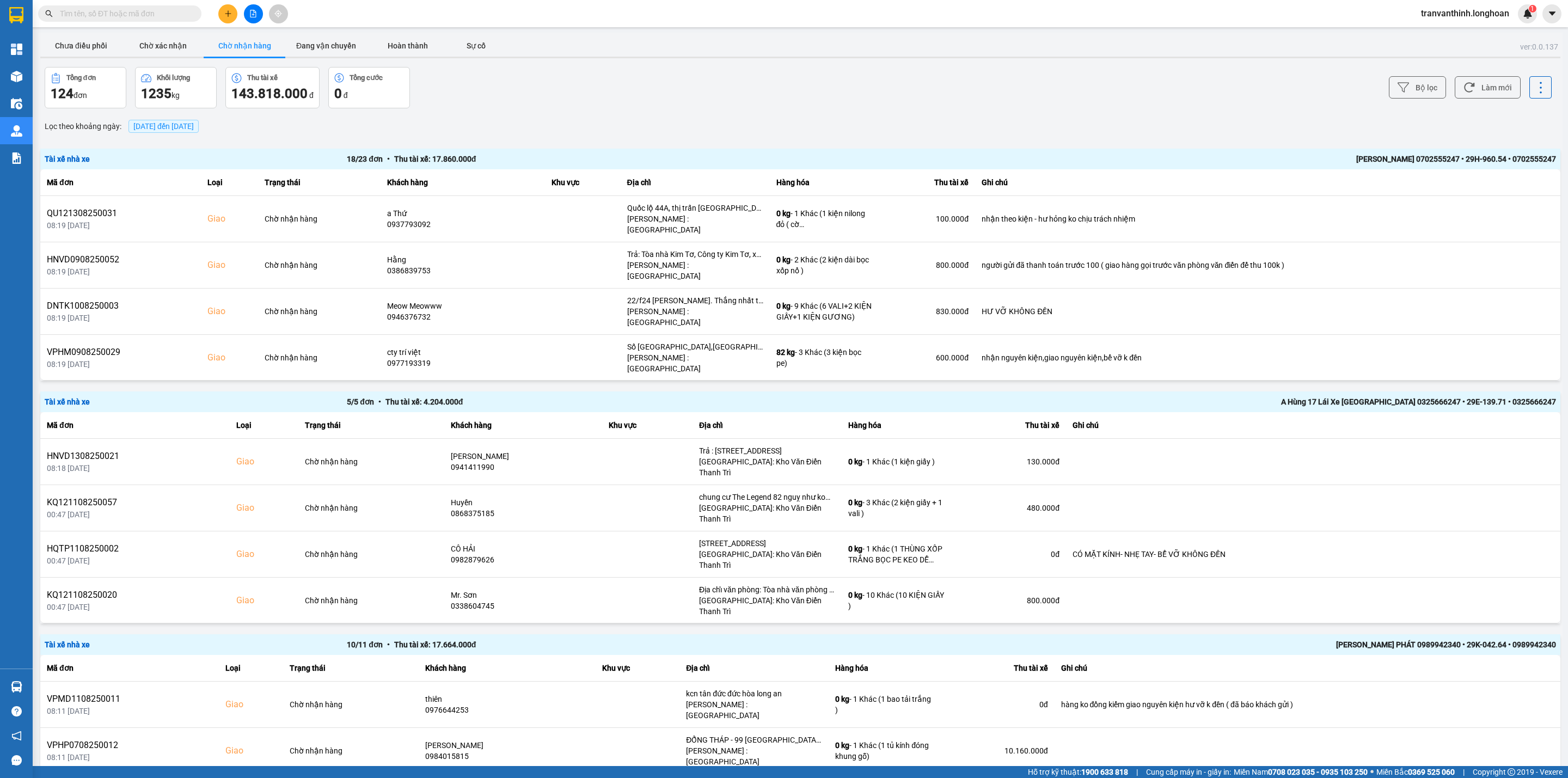
click at [1377, 154] on div "[PERSON_NAME] 0702555247 • 29H-960.54 • 0702555247" at bounding box center [1254, 159] width 605 height 12
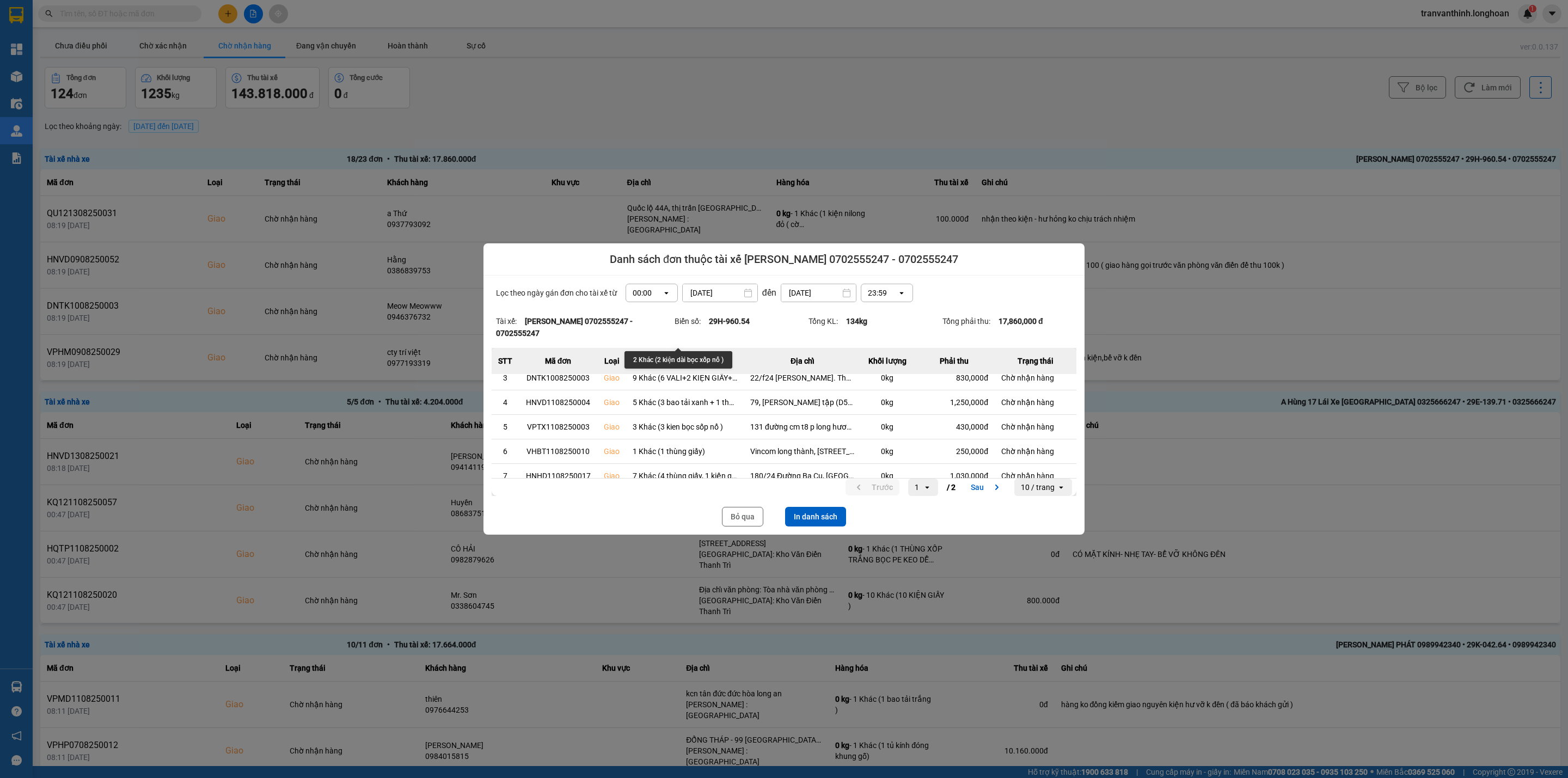
scroll to position [144, 0]
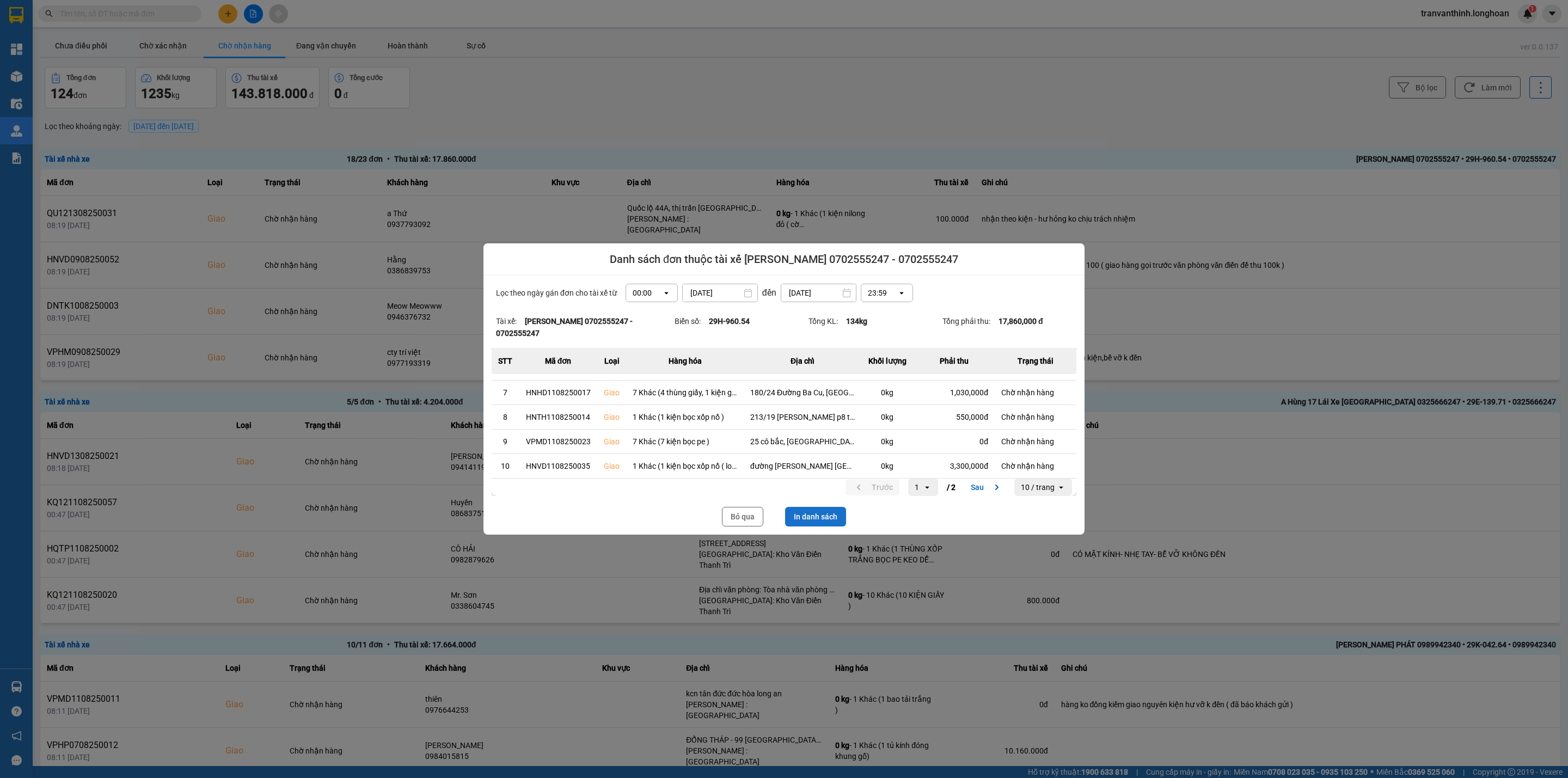
click at [812, 508] on button "In danh sách" at bounding box center [815, 517] width 61 height 20
click at [737, 516] on button "Bỏ qua" at bounding box center [742, 517] width 42 height 20
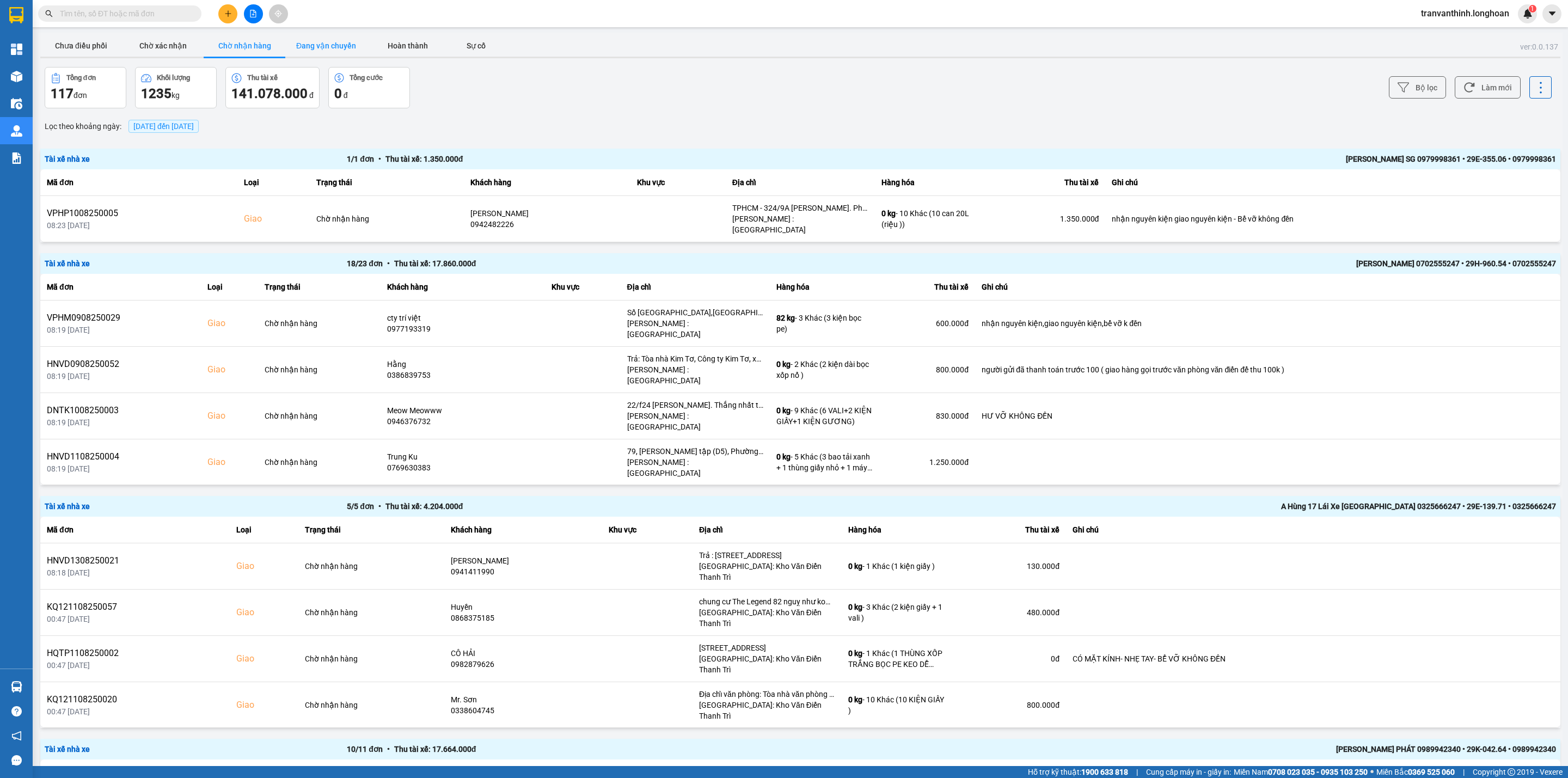
click at [314, 49] on button "Đang vận chuyển" at bounding box center [326, 46] width 82 height 22
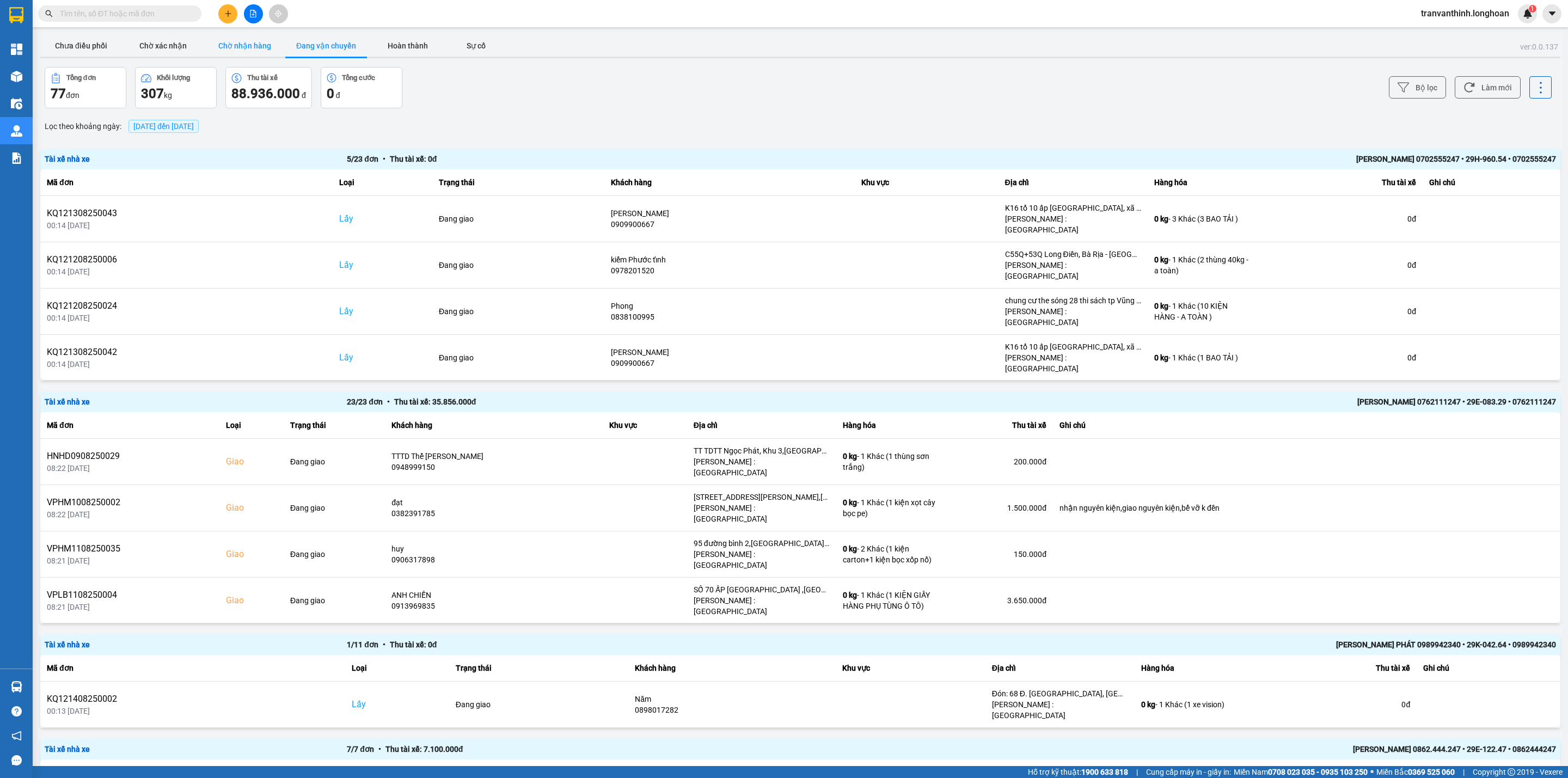
click at [247, 42] on button "Chờ nhận hàng" at bounding box center [244, 46] width 82 height 22
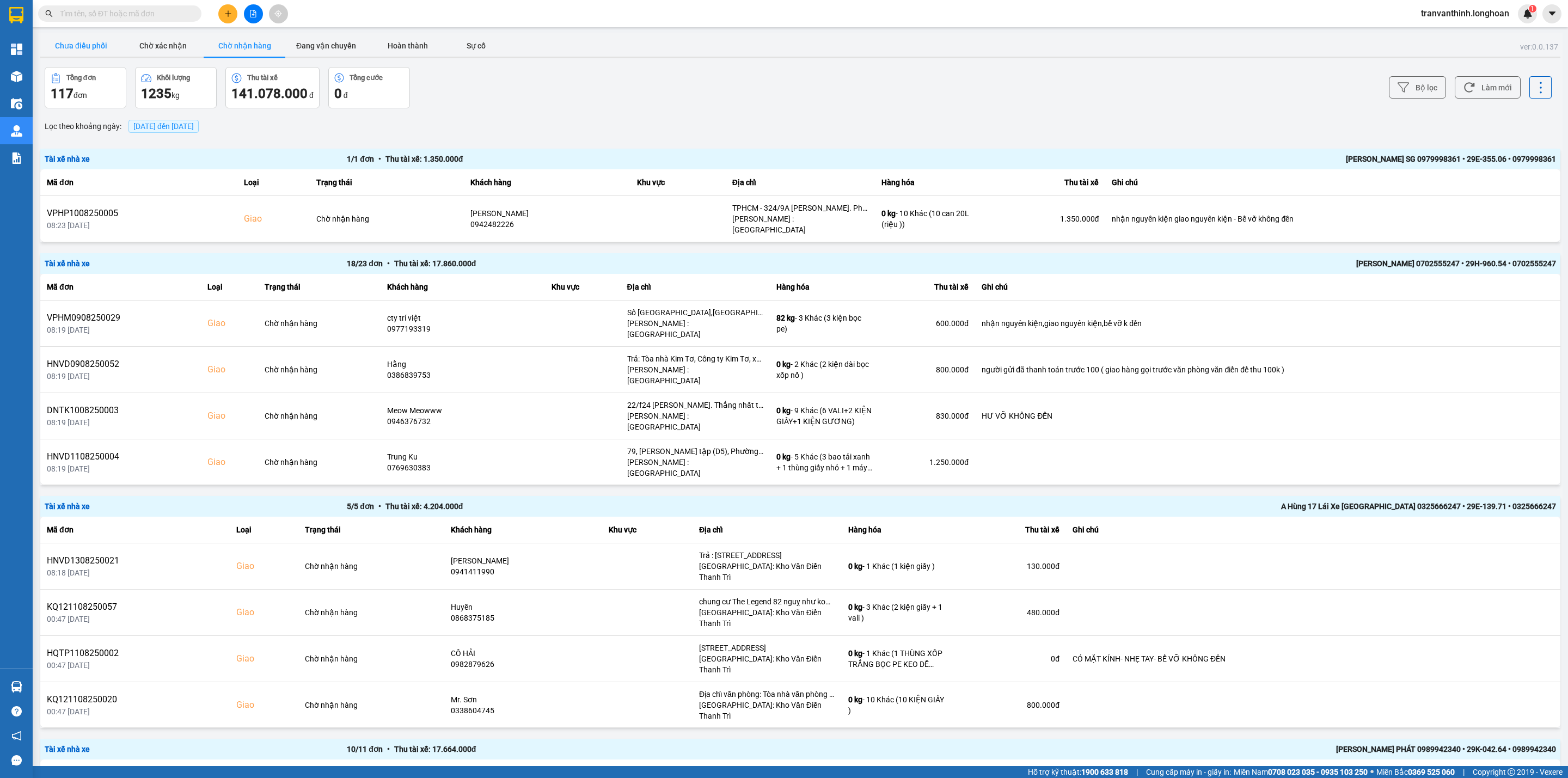
click at [74, 53] on button "Chưa điều phối" at bounding box center [81, 46] width 82 height 22
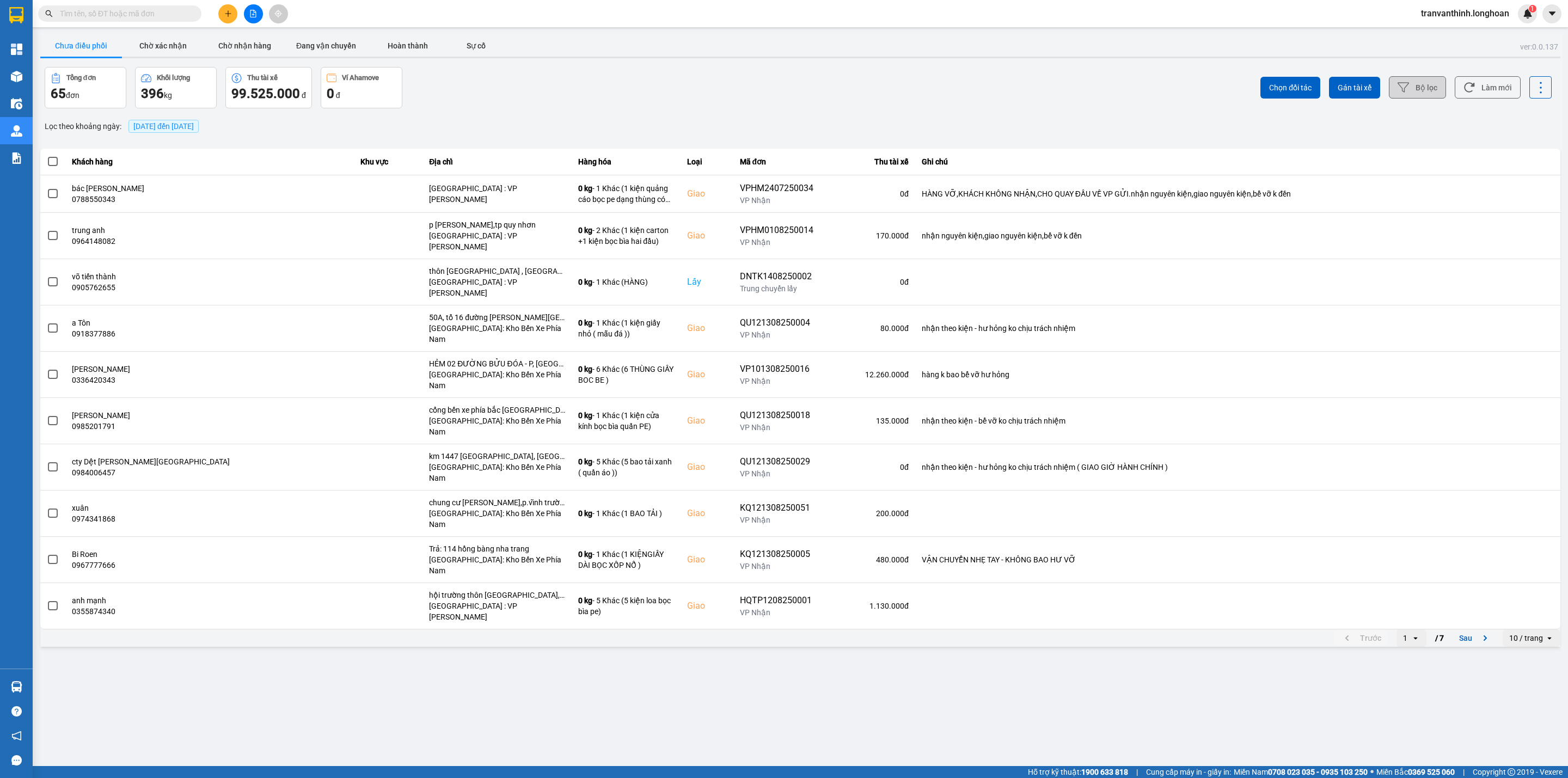
click at [1418, 85] on button "Bộ lọc" at bounding box center [1417, 87] width 57 height 23
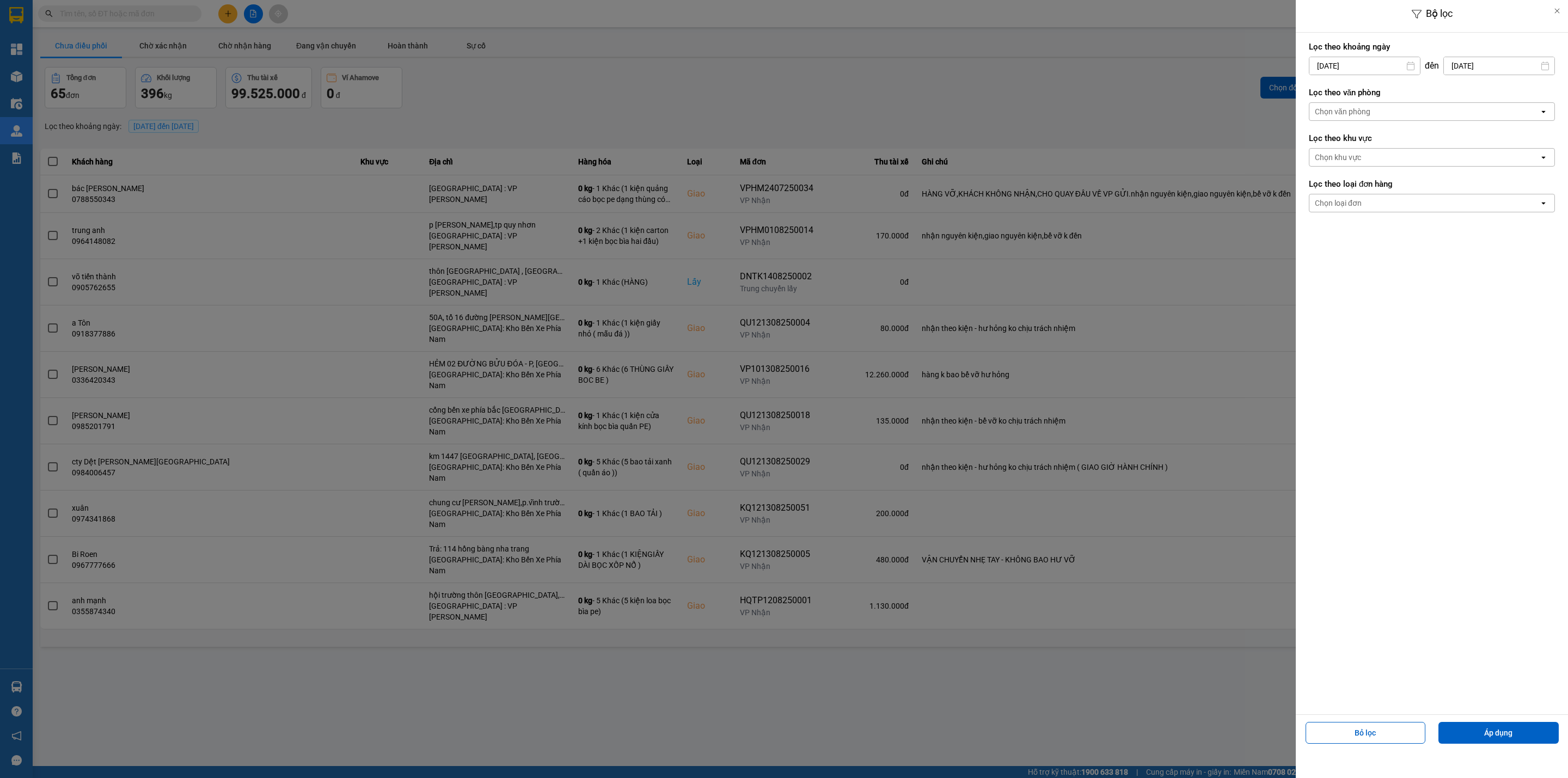
click at [1391, 58] on input "[DATE]" at bounding box center [1365, 66] width 111 height 18
click at [1313, 95] on icon "Previous month." at bounding box center [1314, 93] width 7 height 5
click at [1339, 147] on div "1" at bounding box center [1337, 145] width 15 height 13
type input "[DATE]"
drag, startPoint x: 1496, startPoint y: 735, endPoint x: 949, endPoint y: 513, distance: 590.3
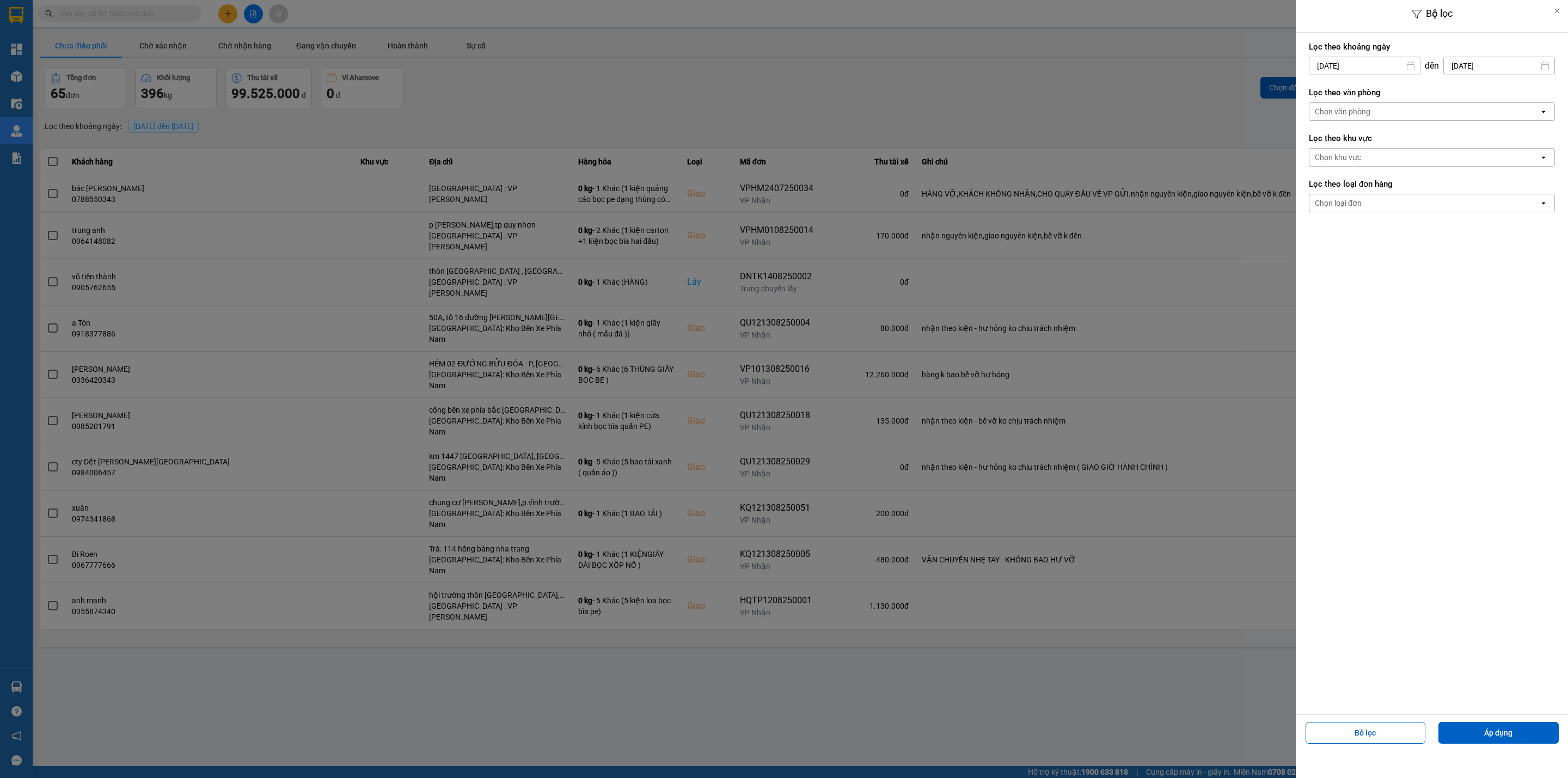
click at [1496, 734] on button "Áp dụng" at bounding box center [1498, 733] width 120 height 22
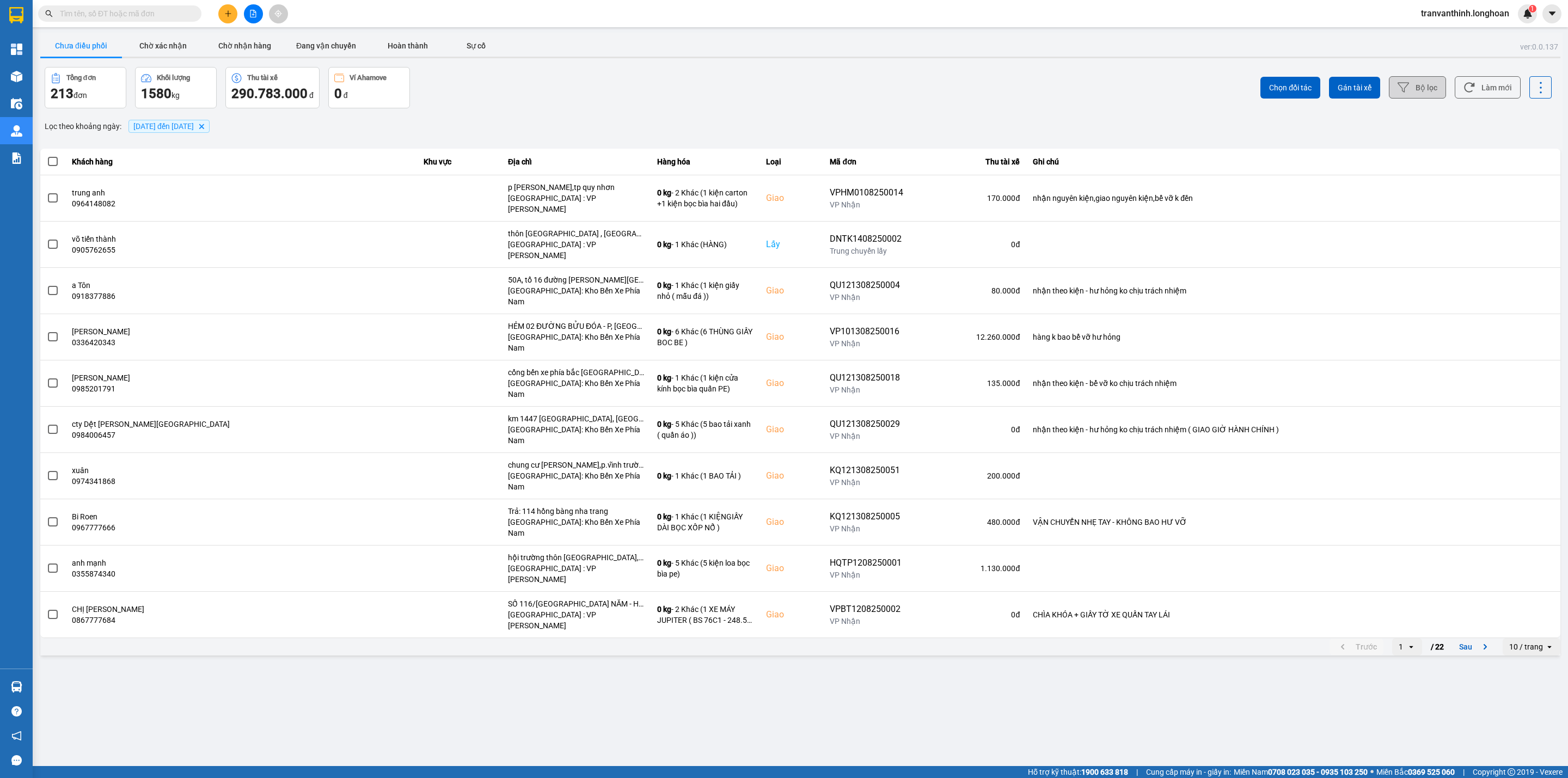
click at [1423, 91] on button "Bộ lọc" at bounding box center [1417, 87] width 57 height 23
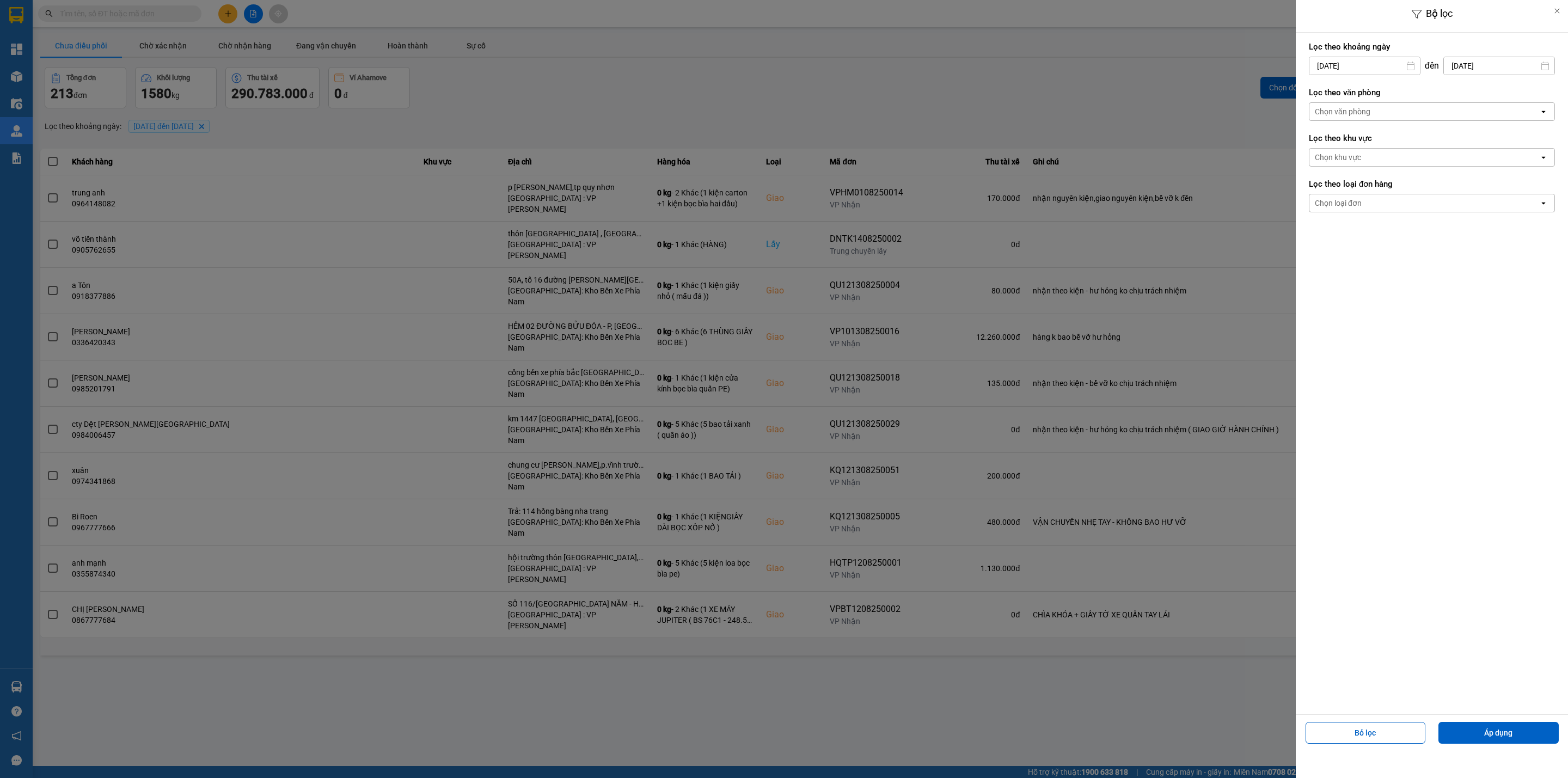
click at [1379, 109] on div "Chọn văn phòng" at bounding box center [1424, 112] width 230 height 18
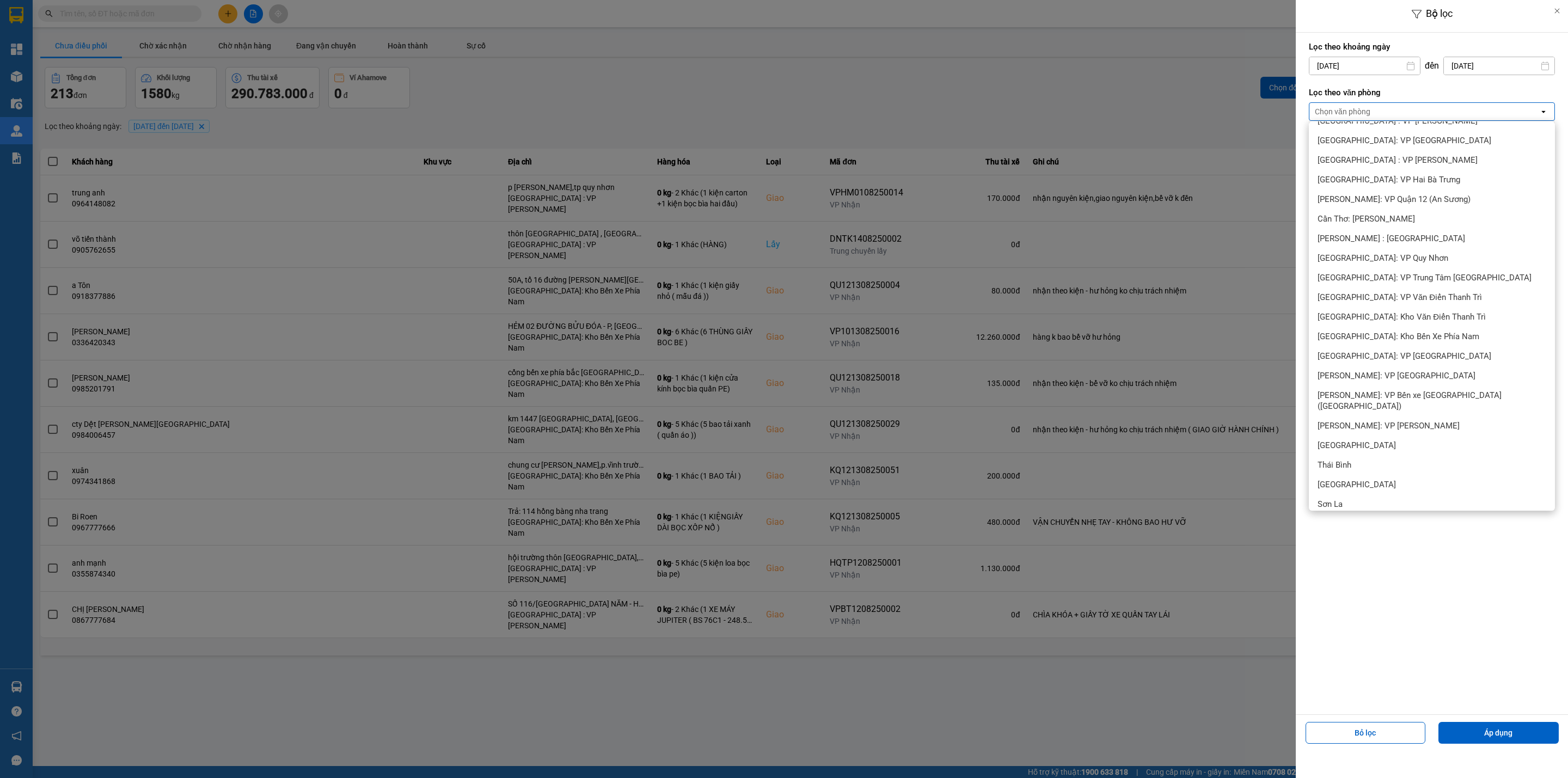
scroll to position [327, 0]
click at [1406, 239] on span "[PERSON_NAME] : [GEOGRAPHIC_DATA]" at bounding box center [1391, 240] width 147 height 11
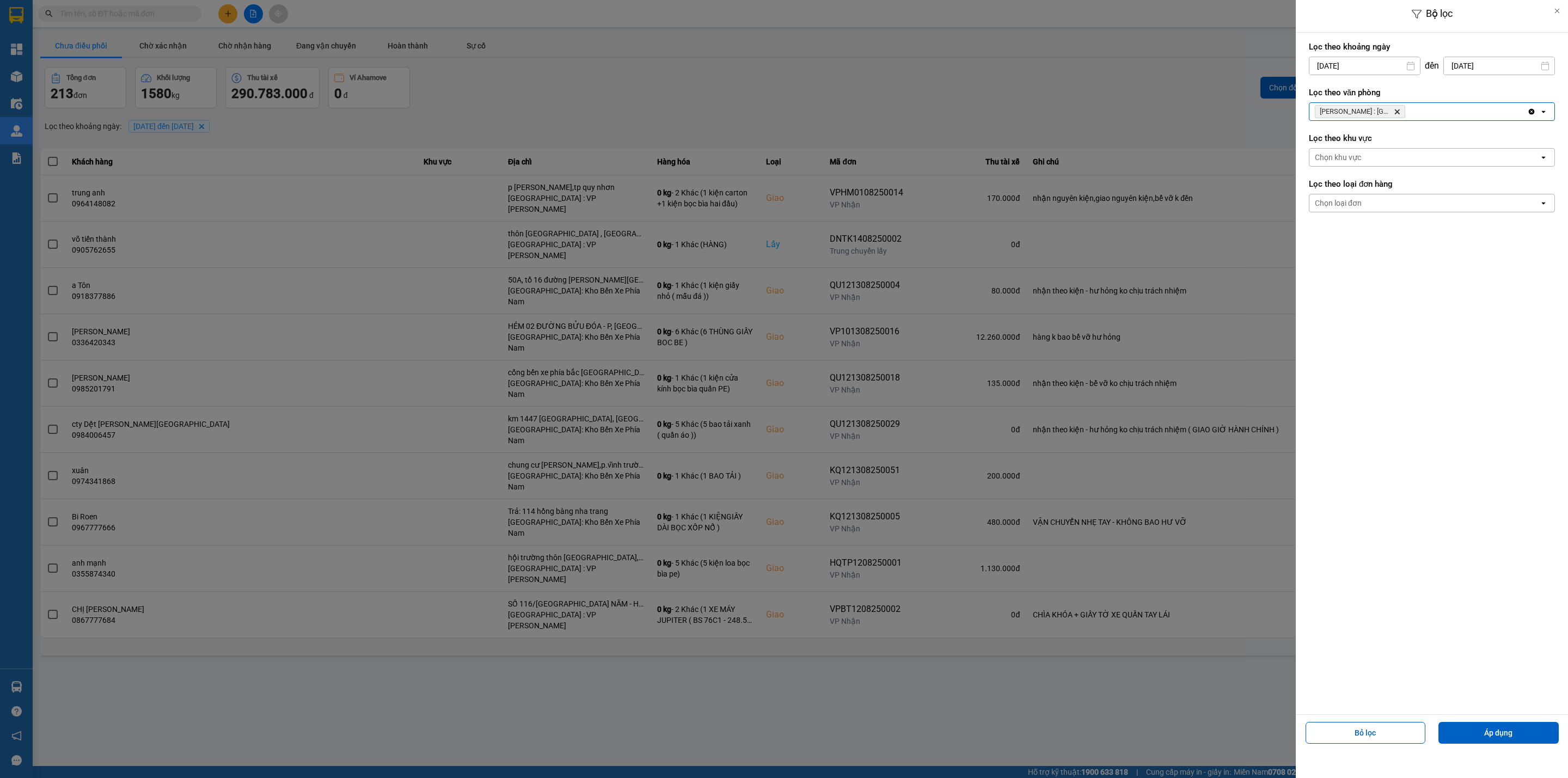
click at [1385, 207] on div "Chọn loại đơn" at bounding box center [1424, 203] width 230 height 18
click at [1356, 247] on div "Giao" at bounding box center [1432, 248] width 246 height 20
click at [1519, 734] on button "Áp dụng" at bounding box center [1498, 733] width 120 height 22
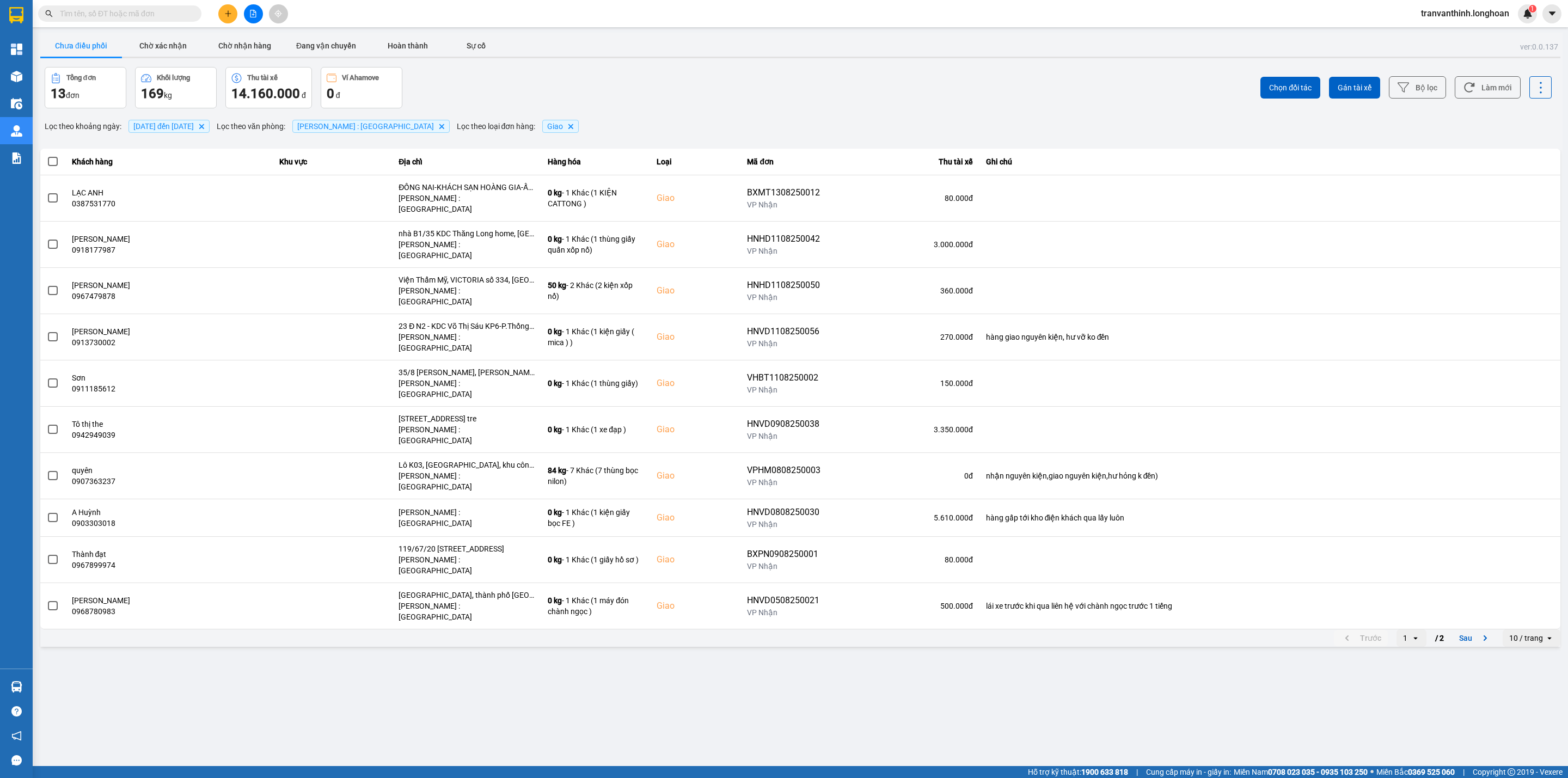
click at [1535, 633] on div "10 / trang" at bounding box center [1525, 638] width 33 height 11
click at [1530, 668] on div "100 / trang" at bounding box center [1531, 664] width 40 height 11
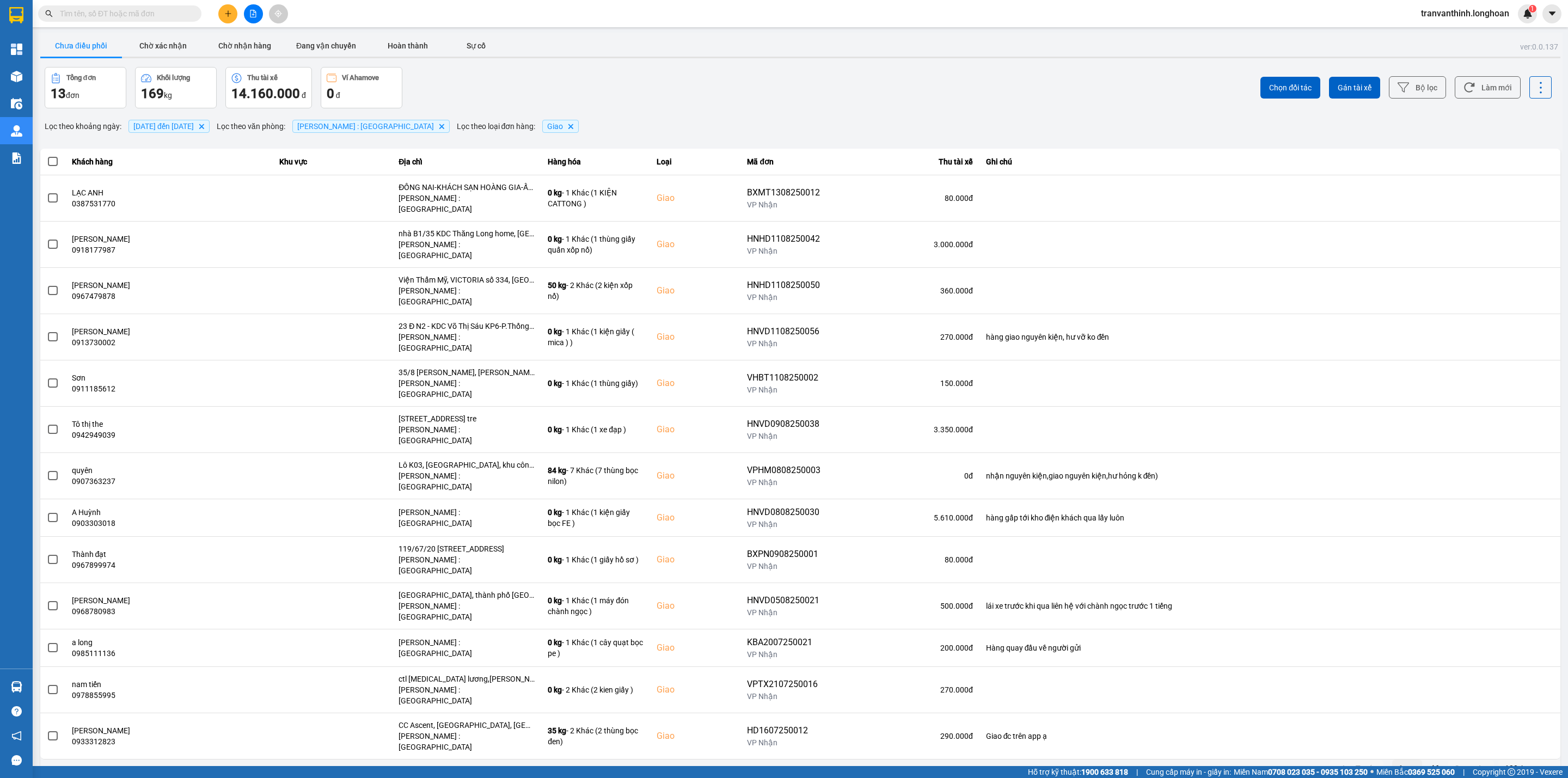
click at [179, 15] on input "text" at bounding box center [124, 14] width 128 height 12
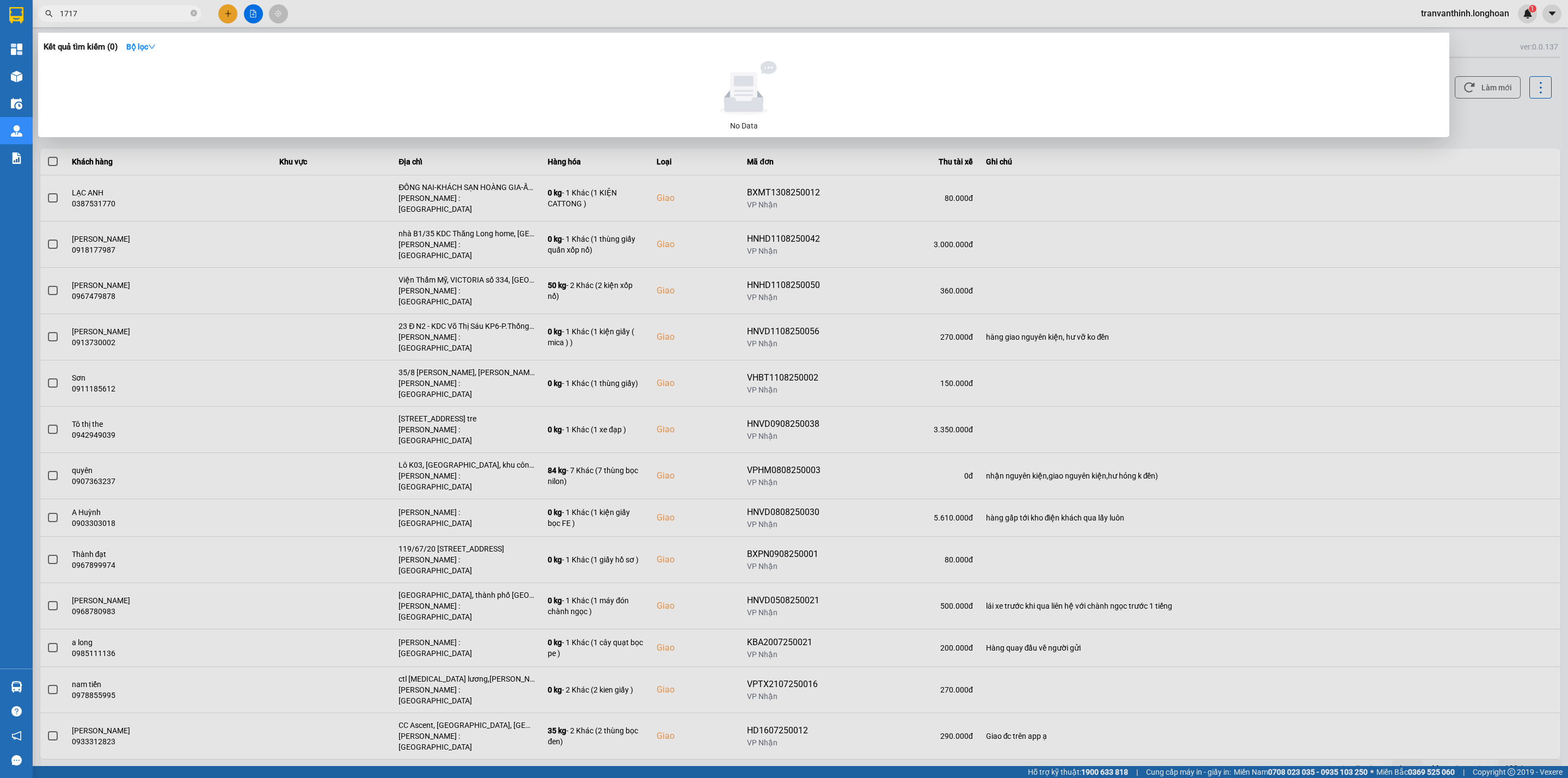
type input "17178"
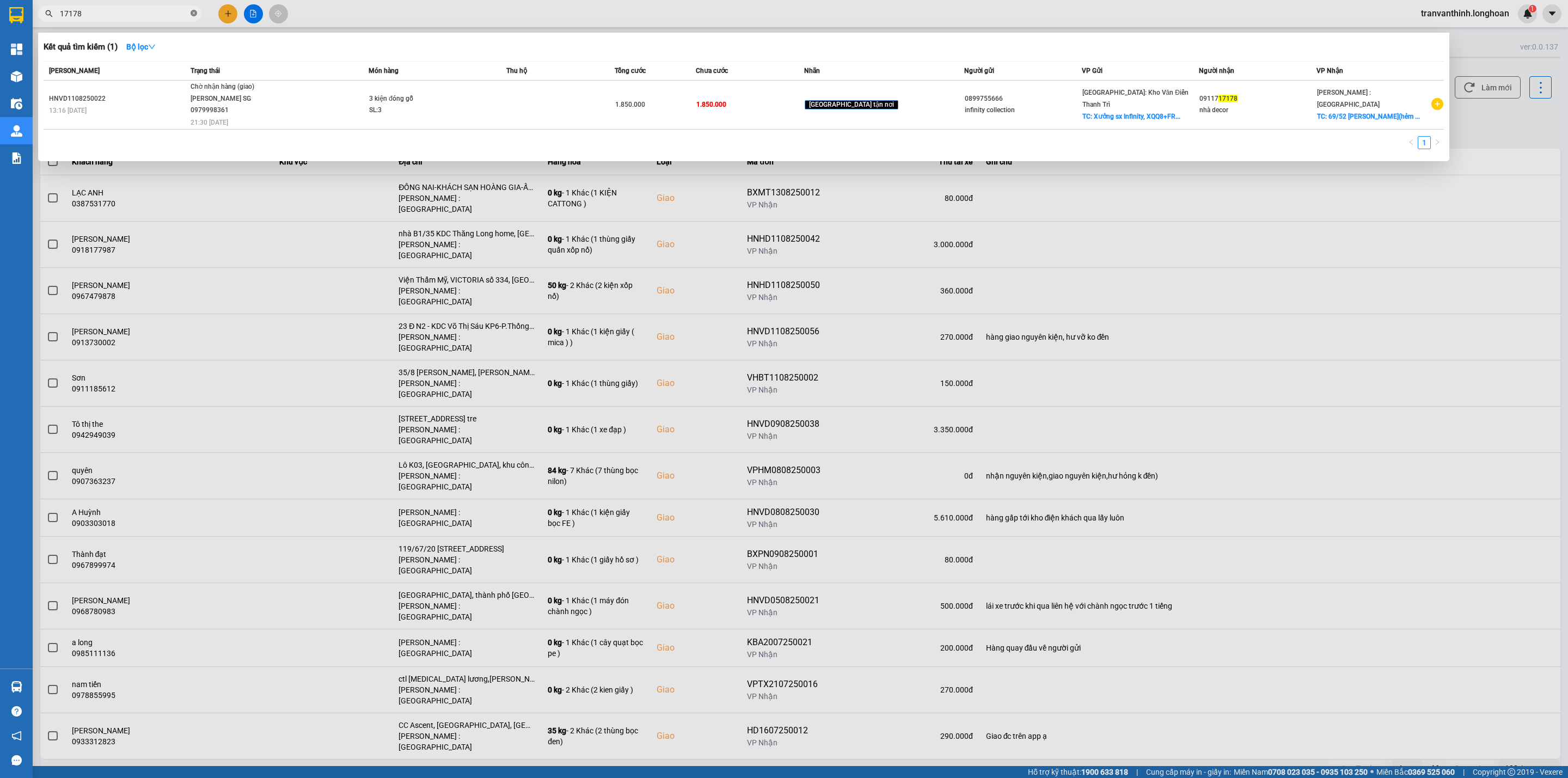
click at [193, 10] on icon "close-circle" at bounding box center [194, 13] width 7 height 7
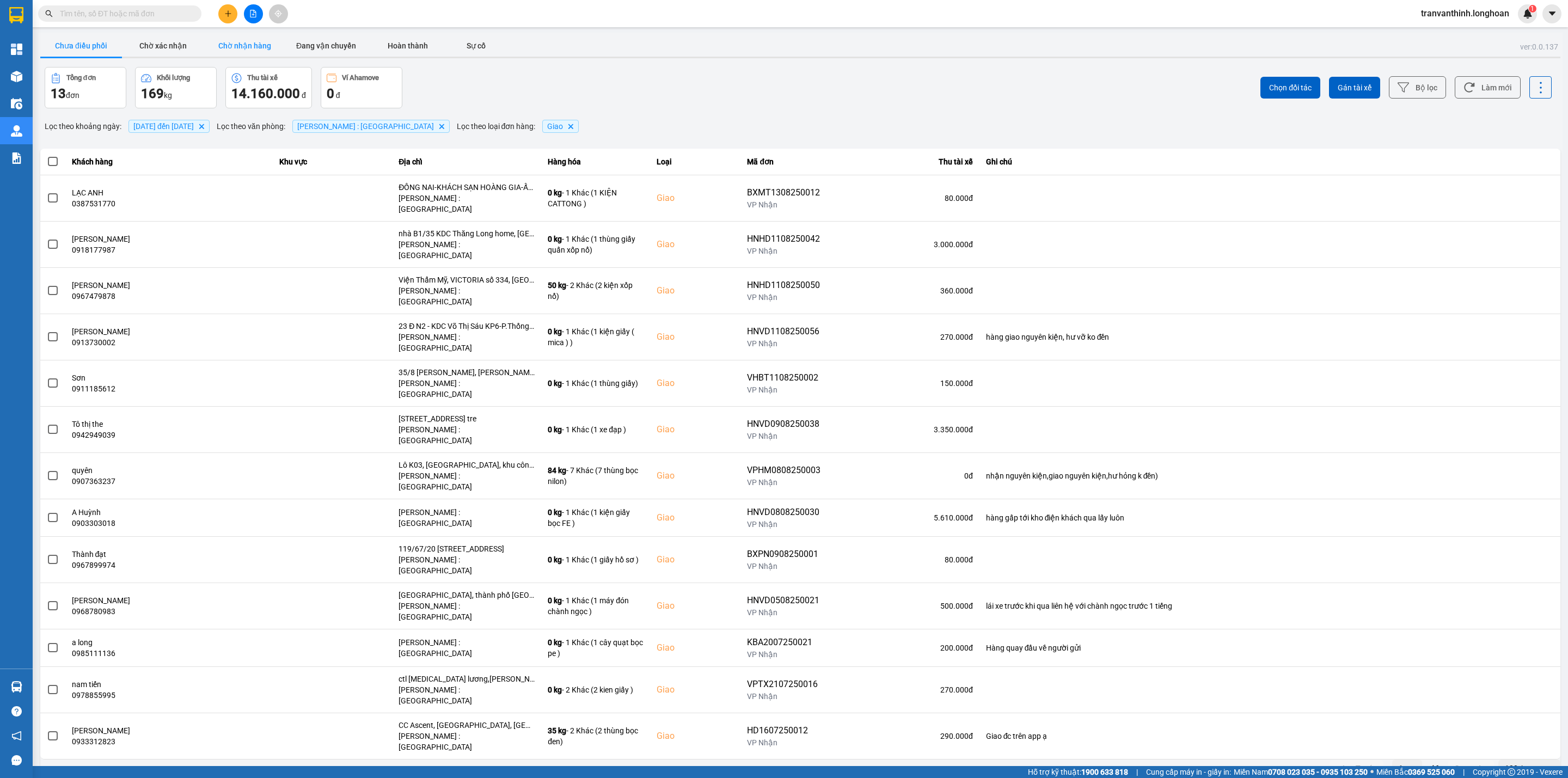
click at [246, 51] on button "Chờ nhận hàng" at bounding box center [244, 46] width 82 height 22
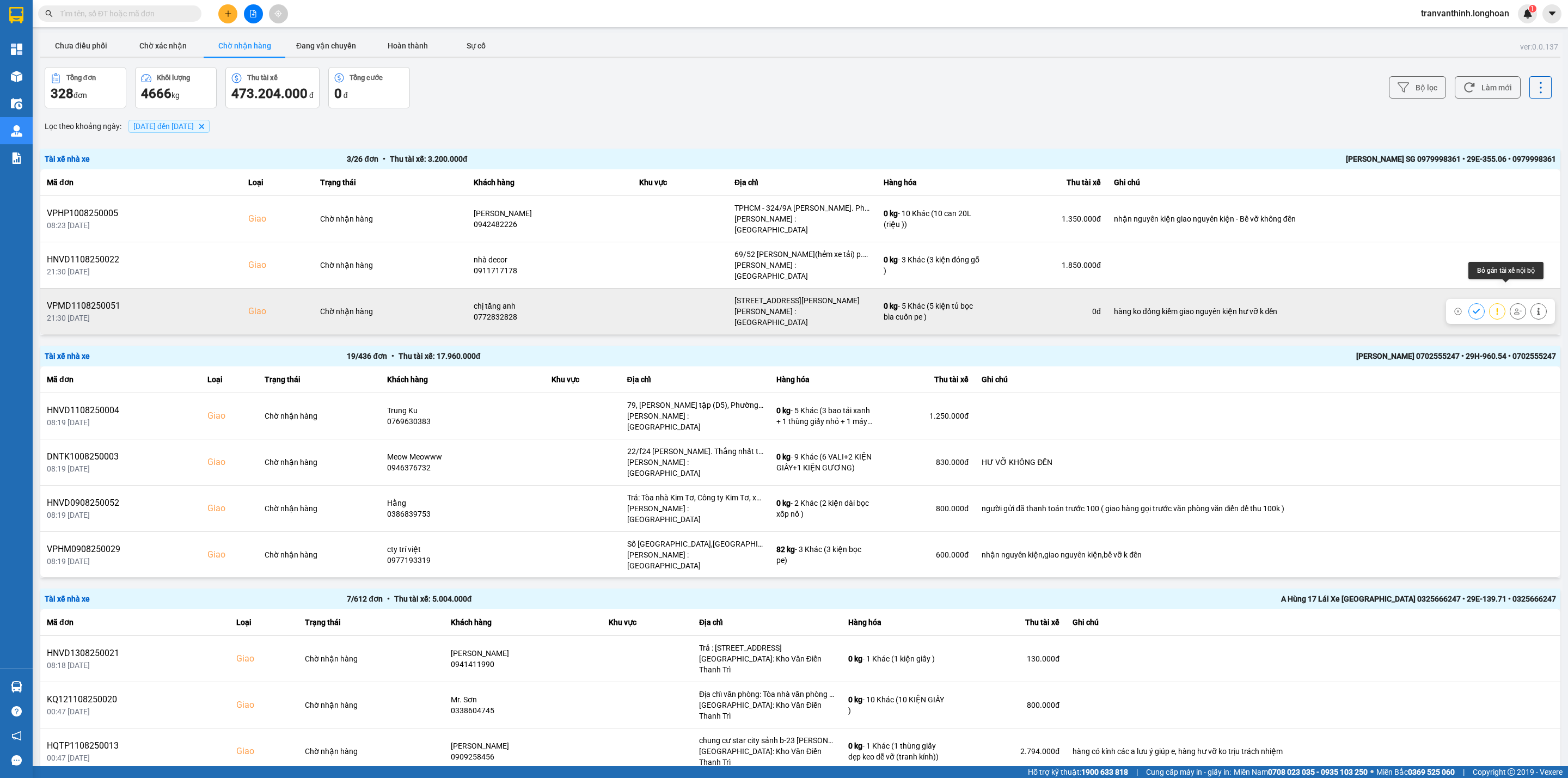
click at [1514, 308] on icon at bounding box center [1518, 311] width 8 height 8
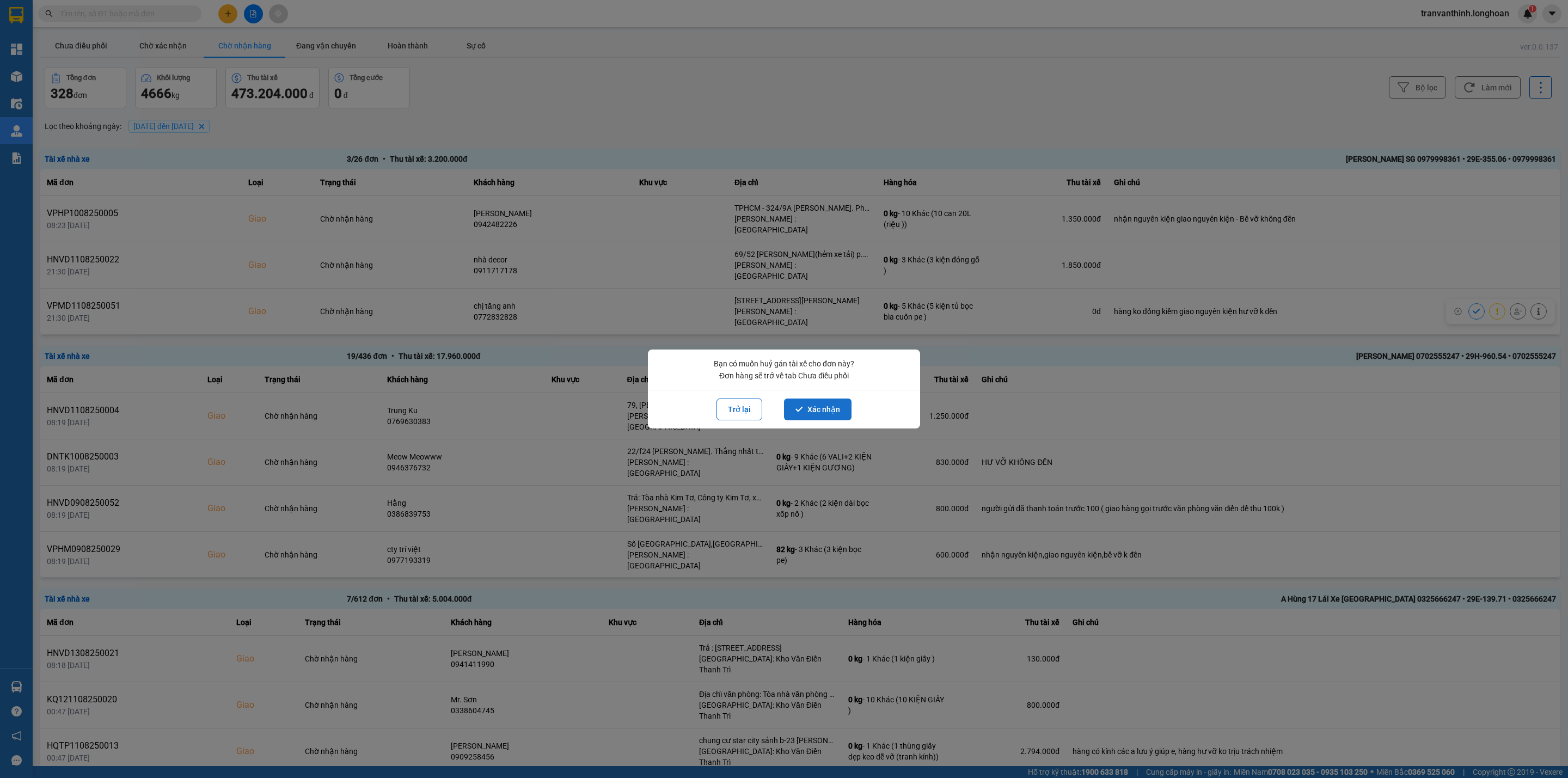
click at [839, 407] on button "Xác nhận" at bounding box center [817, 409] width 68 height 22
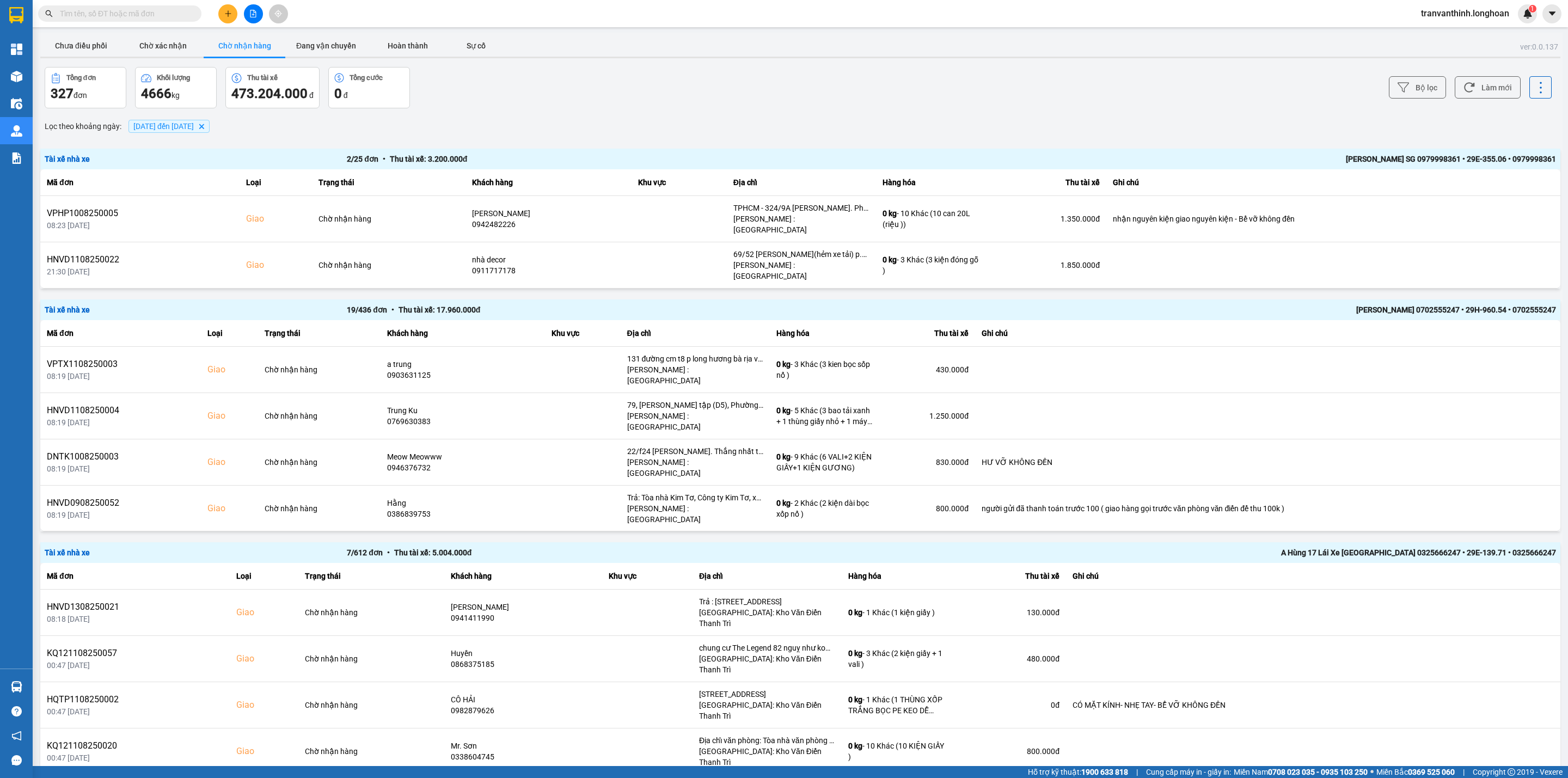
click at [1403, 160] on div "[PERSON_NAME] SG 0979998361 • 29E-355.06 • 0979998361" at bounding box center [1254, 159] width 605 height 12
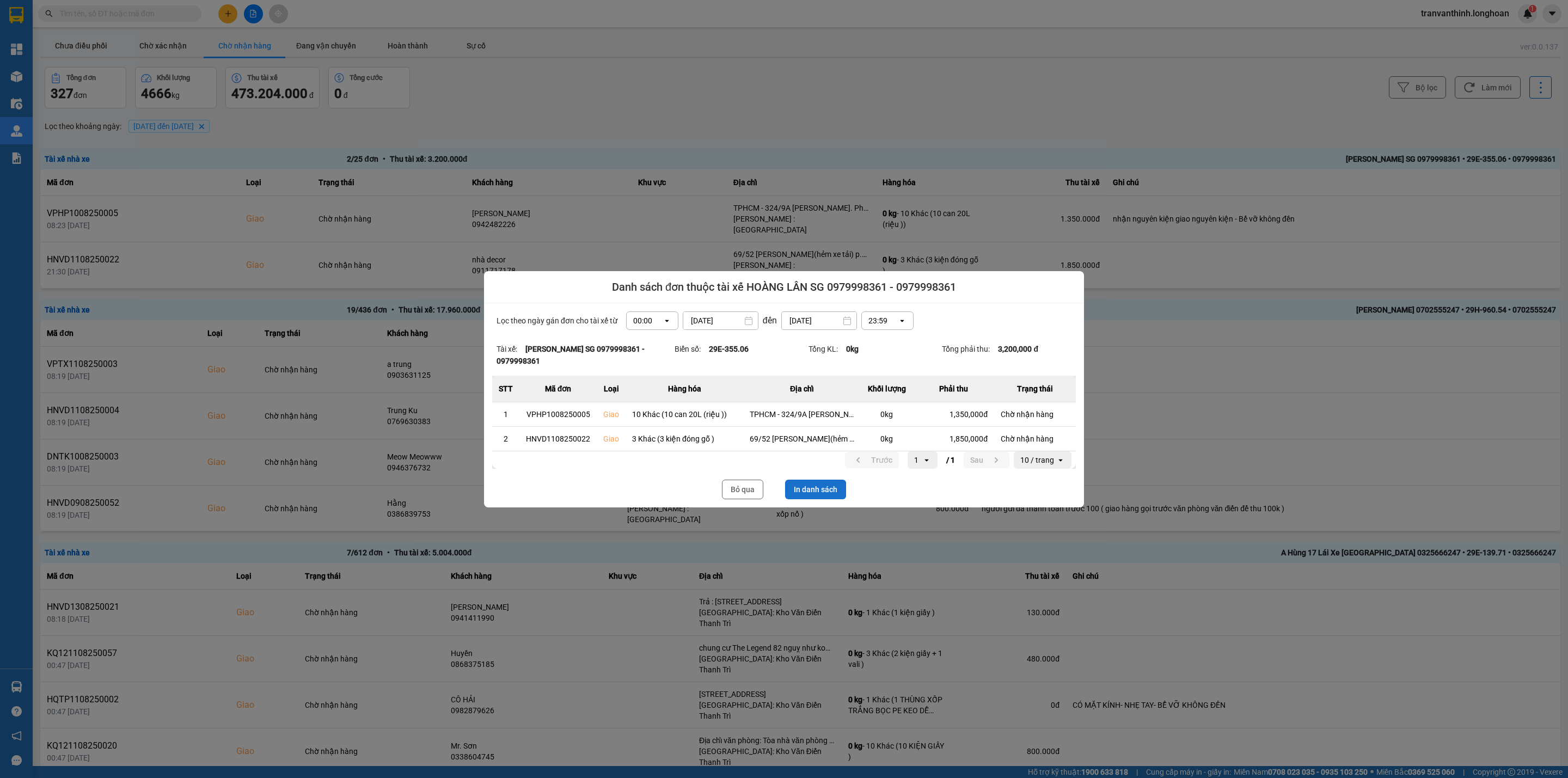
click at [830, 490] on button "In danh sách" at bounding box center [815, 489] width 61 height 20
click at [738, 487] on button "Bỏ qua" at bounding box center [742, 489] width 42 height 20
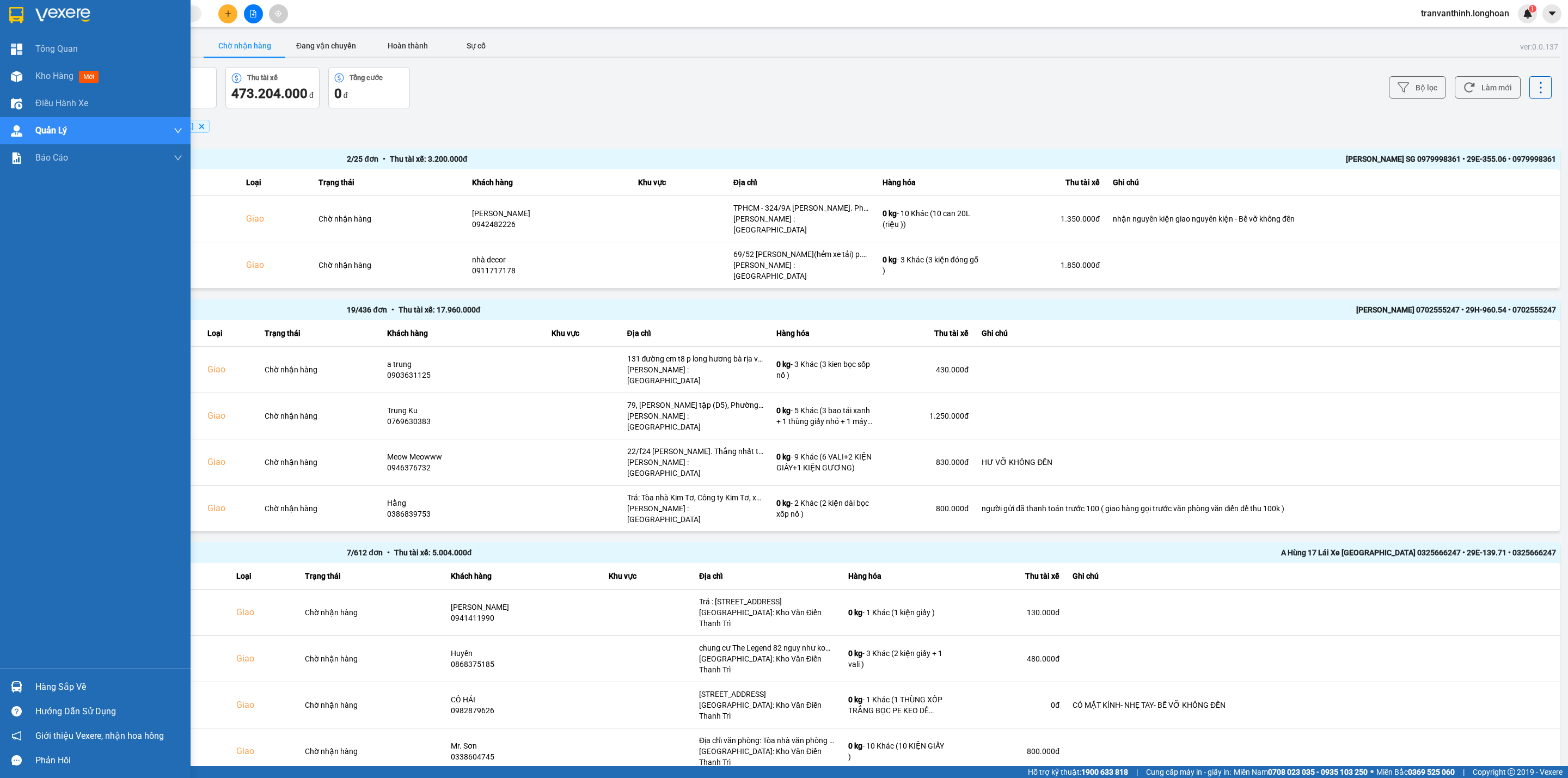
drag, startPoint x: 15, startPoint y: 688, endPoint x: 26, endPoint y: 693, distance: 12.1
